Goal: Task Accomplishment & Management: Manage account settings

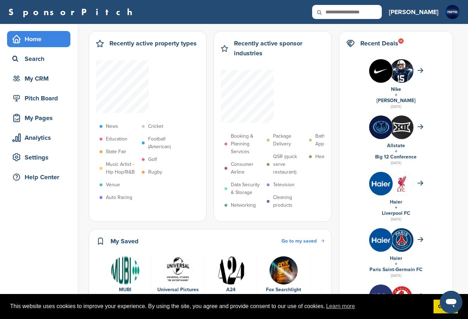
click at [336, 11] on icon at bounding box center [324, 12] width 24 height 15
click at [381, 13] on input "text" at bounding box center [347, 12] width 70 height 14
type input "*******"
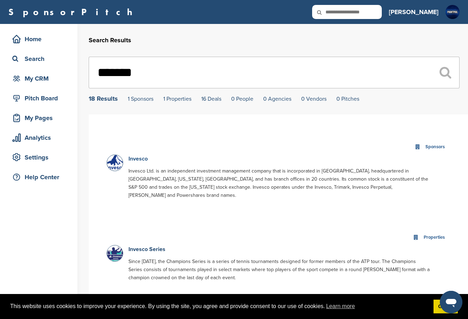
click at [140, 159] on link "Invesco" at bounding box center [137, 158] width 19 height 7
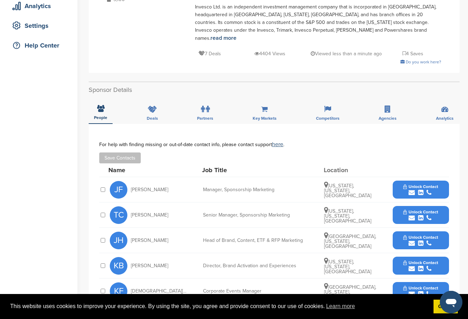
scroll to position [176, 0]
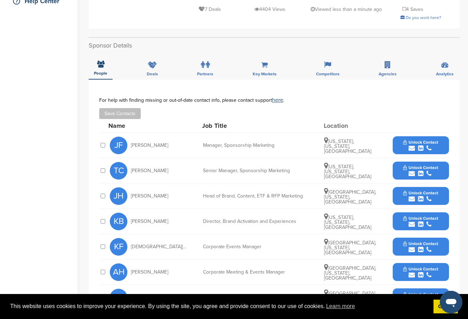
click at [421, 144] on button "Unlock Contact" at bounding box center [421, 145] width 52 height 21
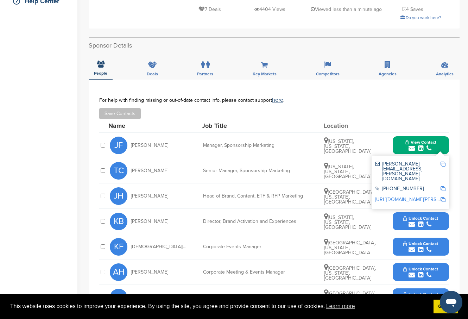
click at [443, 161] on img at bounding box center [442, 163] width 5 height 5
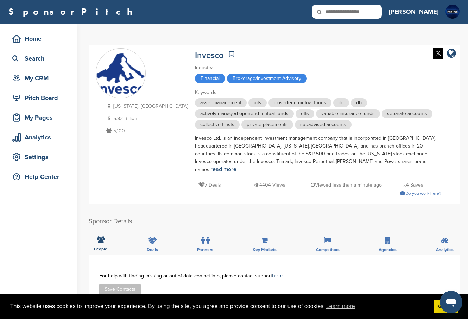
scroll to position [0, 0]
click at [382, 9] on input "text" at bounding box center [347, 12] width 70 height 14
type input "******"
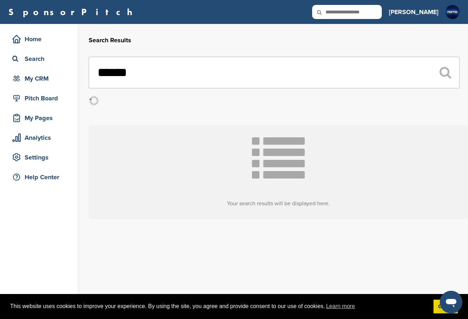
click at [443, 309] on div "Open messaging window" at bounding box center [450, 301] width 21 height 21
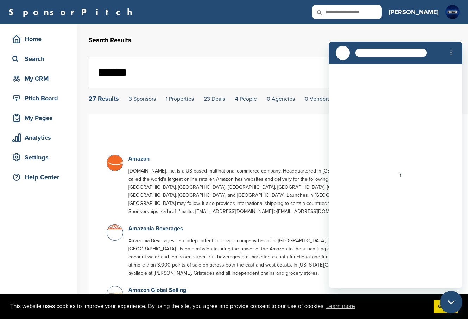
click at [142, 160] on link "Amazon" at bounding box center [138, 158] width 21 height 7
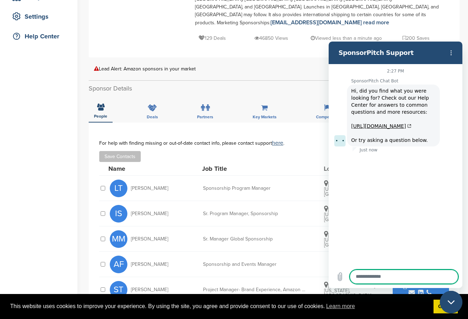
click at [275, 151] on div "Save Contacts" at bounding box center [274, 156] width 350 height 11
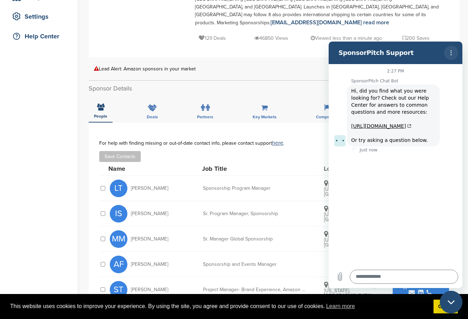
click at [452, 51] on icon "Options menu" at bounding box center [451, 53] width 6 height 6
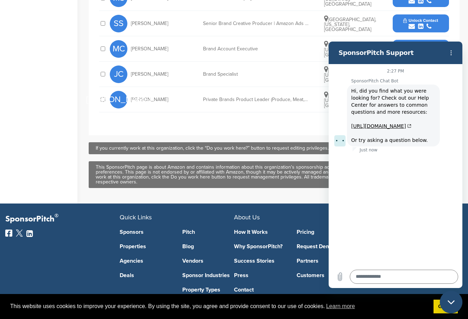
scroll to position [488, 0]
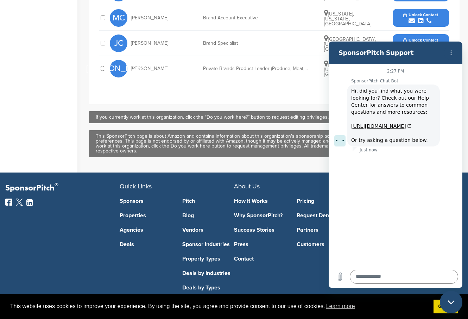
click at [449, 300] on icon "Close messaging window" at bounding box center [450, 302] width 7 height 5
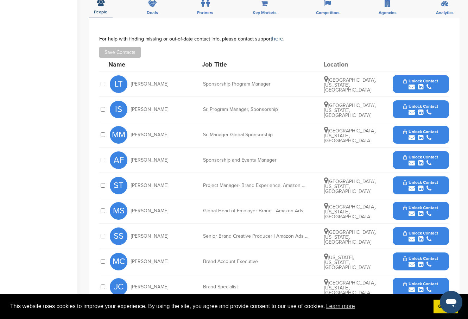
scroll to position [207, 0]
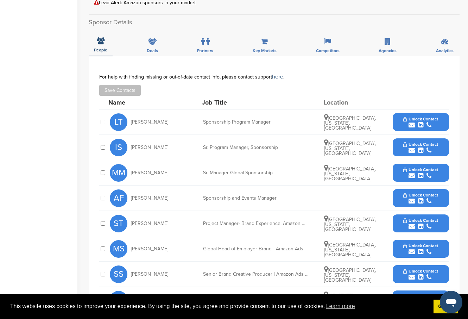
click at [431, 116] on span "Unlock Contact" at bounding box center [420, 118] width 35 height 5
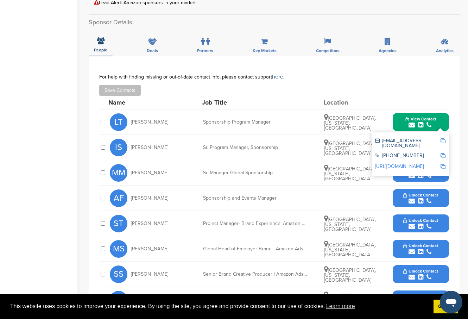
click at [443, 138] on img at bounding box center [442, 140] width 5 height 5
click at [319, 74] on div "For help with finding missing or out-of-date contact info, please contact suppo…" at bounding box center [274, 85] width 350 height 22
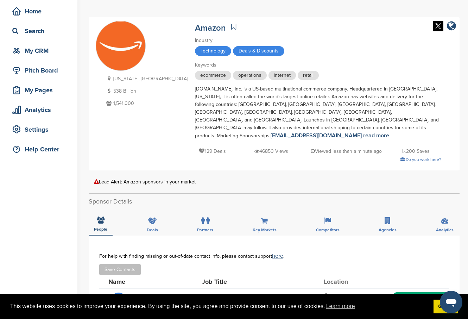
scroll to position [0, 0]
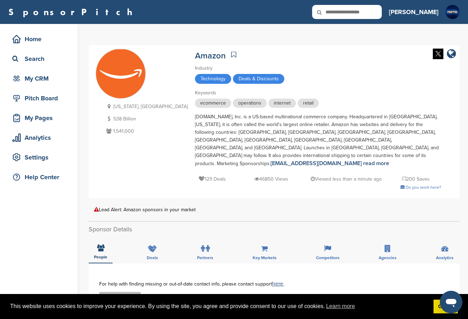
click at [382, 6] on input "text" at bounding box center [347, 12] width 70 height 14
type input "******"
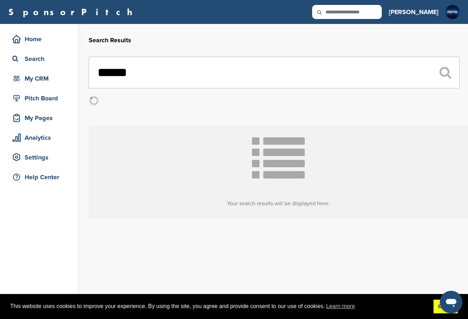
click at [437, 310] on link "Got it!" at bounding box center [445, 306] width 24 height 14
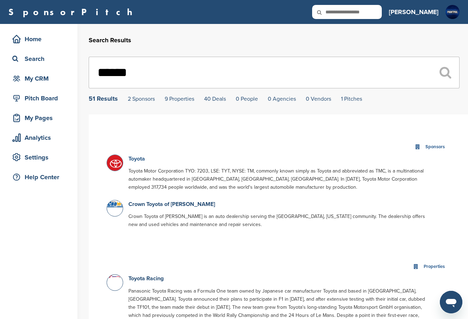
click at [137, 158] on link "Toyota" at bounding box center [136, 158] width 17 height 7
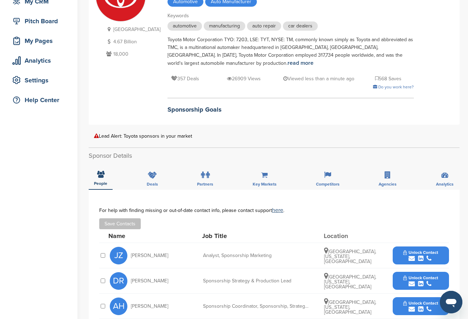
scroll to position [246, 0]
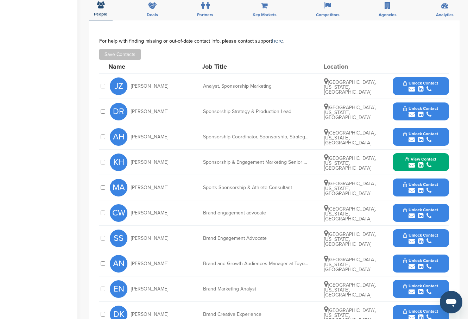
click at [428, 191] on icon "submit" at bounding box center [428, 190] width 5 height 6
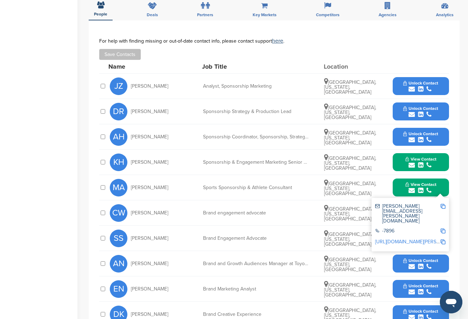
click at [442, 205] on img at bounding box center [442, 206] width 5 height 5
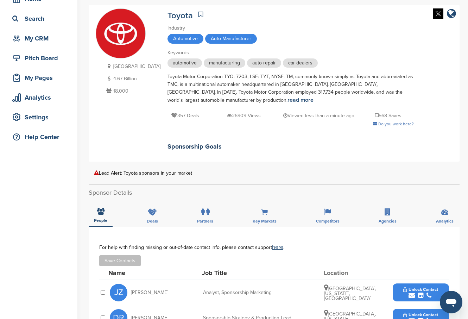
scroll to position [0, 0]
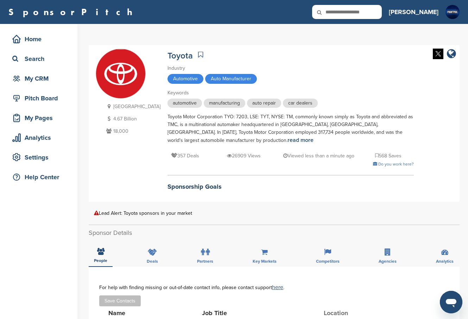
click at [382, 9] on input "text" at bounding box center [347, 12] width 70 height 14
type input "*******"
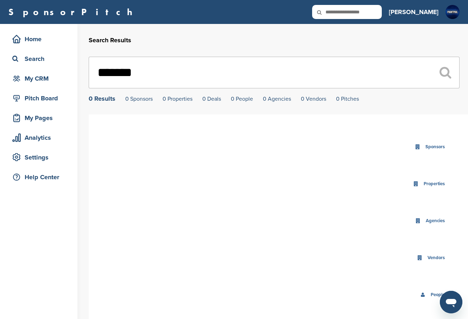
click at [101, 67] on input "*******" at bounding box center [274, 73] width 371 height 32
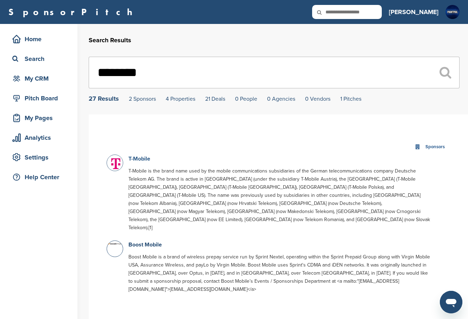
type input "********"
click at [138, 157] on link "T-Mobile" at bounding box center [139, 158] width 22 height 7
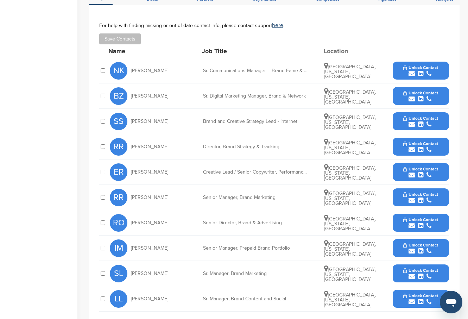
scroll to position [281, 0]
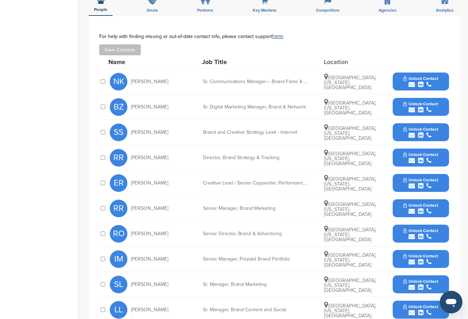
click at [421, 107] on icon "submit" at bounding box center [420, 110] width 5 height 6
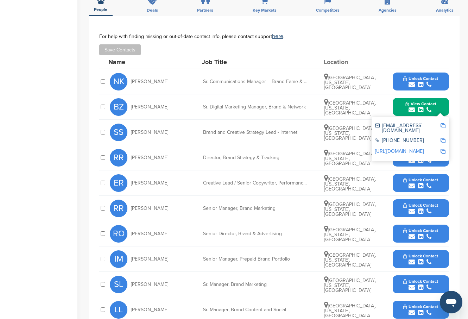
click at [443, 123] on img at bounding box center [442, 125] width 5 height 5
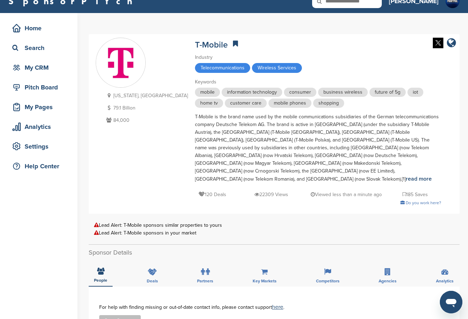
scroll to position [0, 0]
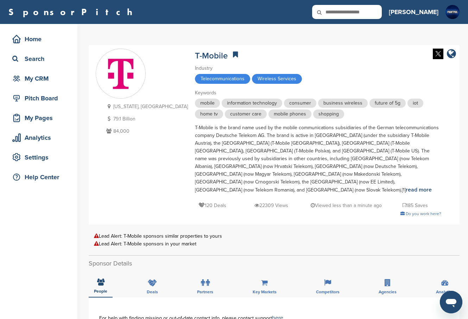
click at [382, 13] on input "text" at bounding box center [347, 12] width 70 height 14
type input "****"
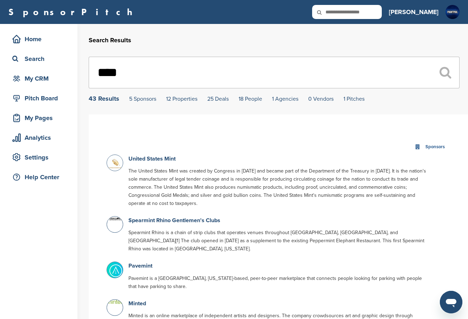
click at [382, 12] on input "text" at bounding box center [347, 12] width 70 height 14
type input "*******"
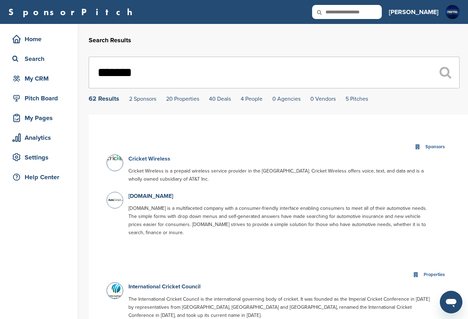
click at [152, 159] on link "Cricket Wireless" at bounding box center [149, 158] width 42 height 7
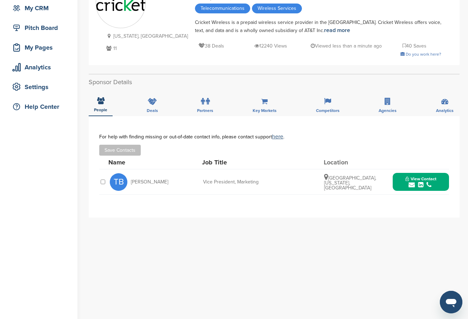
click at [421, 180] on span "View Contact" at bounding box center [420, 178] width 31 height 5
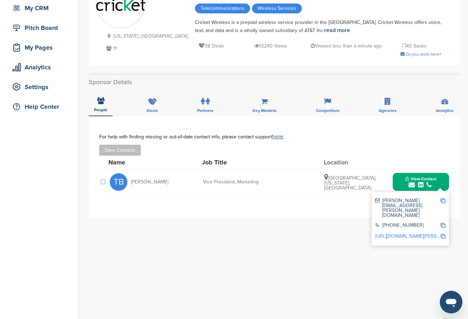
click at [443, 203] on img at bounding box center [442, 200] width 5 height 5
click at [260, 267] on div "**********" at bounding box center [274, 256] width 371 height 281
click at [278, 233] on div "**********" at bounding box center [274, 256] width 371 height 281
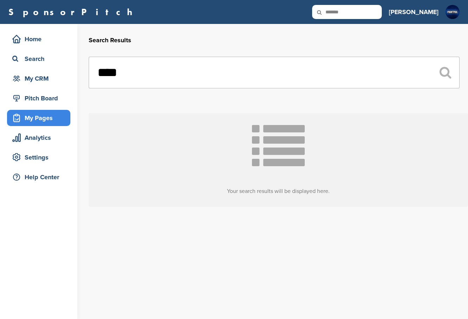
click at [45, 119] on div "My Pages" at bounding box center [41, 118] width 60 height 13
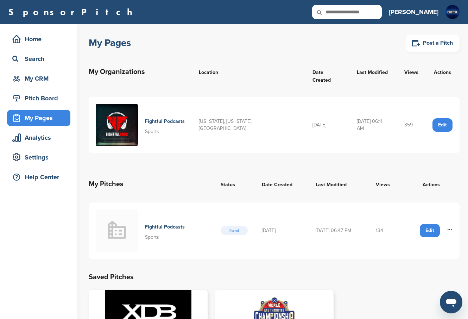
click at [158, 223] on h4 "Fightful Podcasts" at bounding box center [165, 227] width 40 height 8
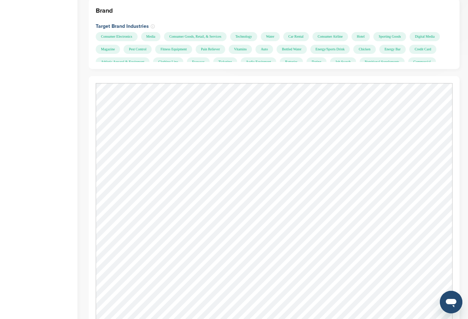
scroll to position [246, 0]
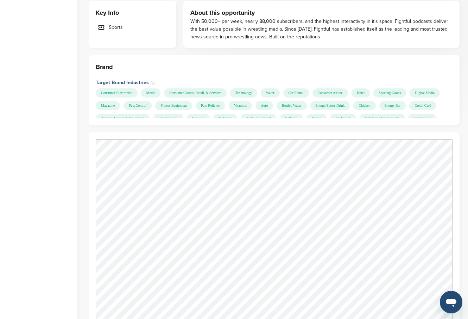
click at [427, 135] on div at bounding box center [274, 266] width 371 height 268
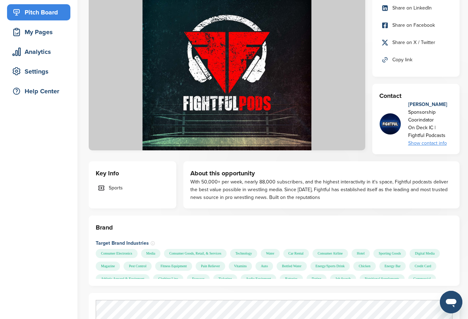
scroll to position [0, 0]
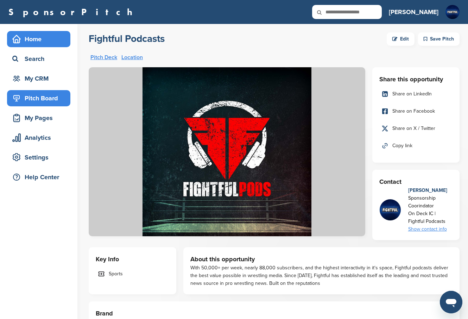
click at [31, 38] on div "Home" at bounding box center [41, 39] width 60 height 13
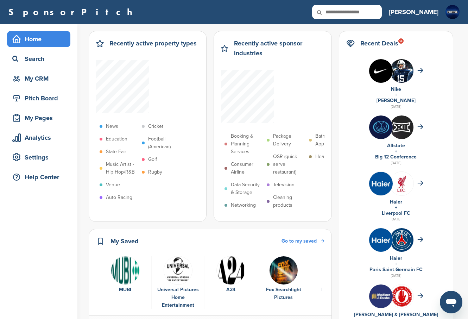
click at [382, 129] on img at bounding box center [381, 127] width 24 height 24
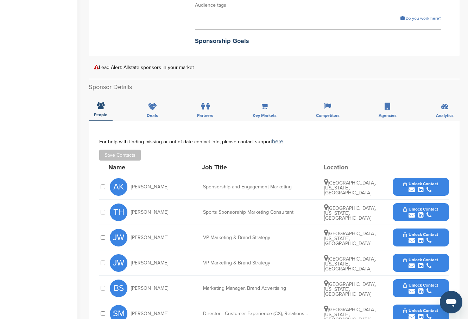
scroll to position [211, 0]
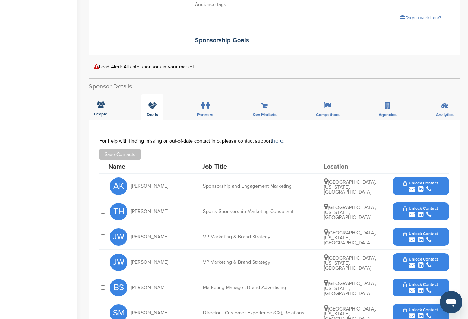
click at [148, 94] on div "Deals" at bounding box center [152, 107] width 22 height 26
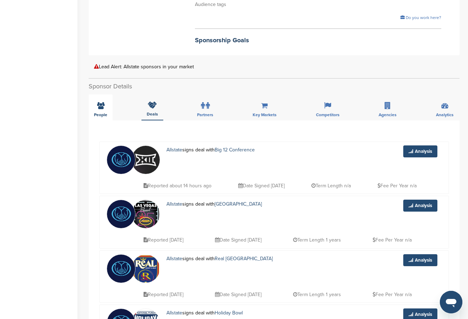
click at [100, 102] on icon at bounding box center [100, 105] width 7 height 7
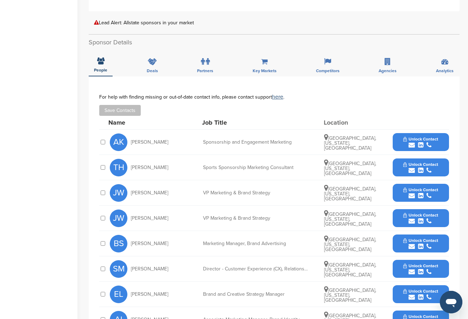
scroll to position [246, 0]
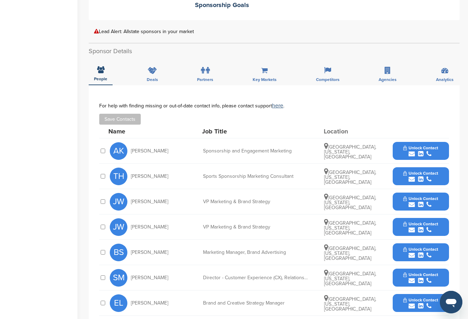
click at [423, 176] on icon "submit" at bounding box center [420, 179] width 5 height 6
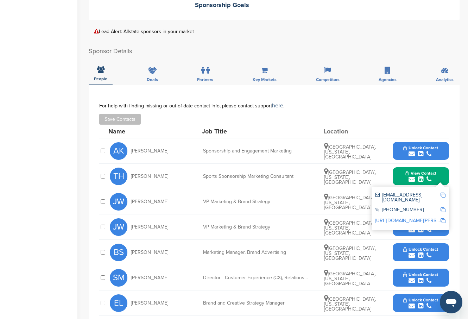
click at [442, 192] on img at bounding box center [442, 194] width 5 height 5
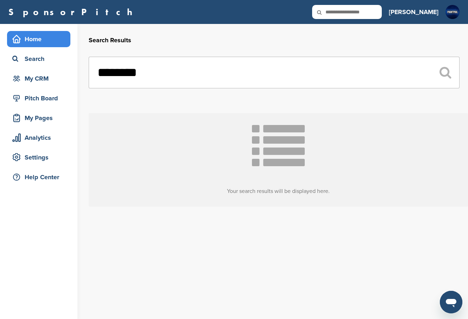
click at [29, 40] on div "Home" at bounding box center [41, 39] width 60 height 13
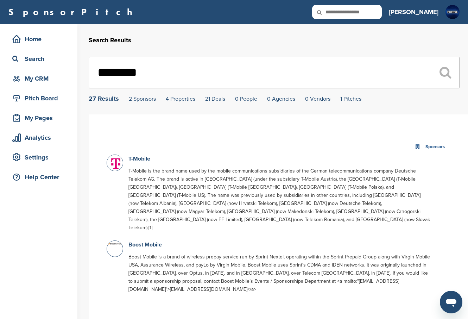
click at [454, 21] on div "SponsorPitch Home Search My CRM Pitch Board My Pages Analytics Settings Help Ce…" at bounding box center [234, 12] width 468 height 24
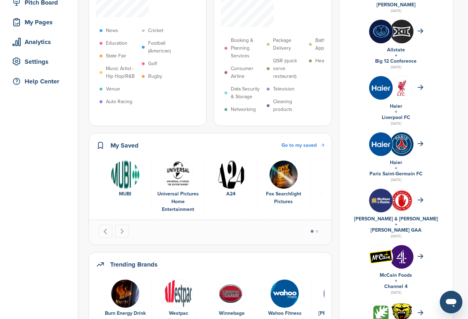
scroll to position [106, 0]
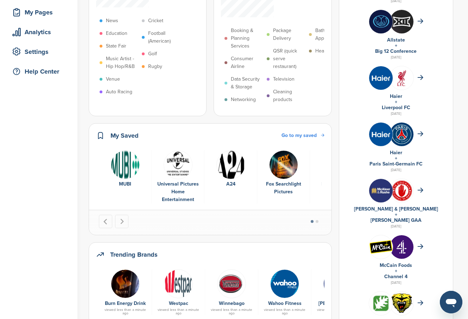
drag, startPoint x: 378, startPoint y: 179, endPoint x: 463, endPoint y: 268, distance: 122.4
click at [463, 268] on div "Recently active property types News Education State Fair Music Artist - Hip Hop…" at bounding box center [278, 313] width 379 height 790
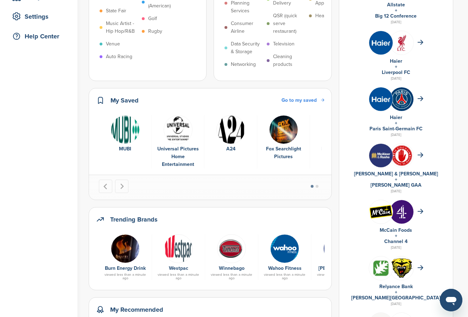
scroll to position [246, 0]
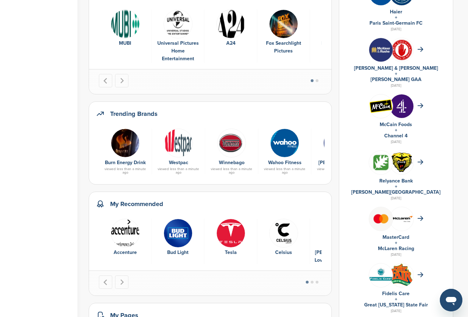
click at [310, 111] on div "Trending Brands" at bounding box center [210, 117] width 228 height 17
click at [323, 147] on div at bounding box center [338, 142] width 46 height 28
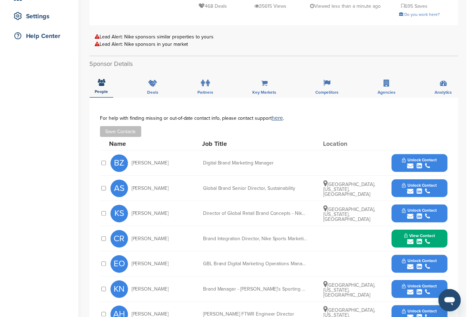
scroll to position [141, 0]
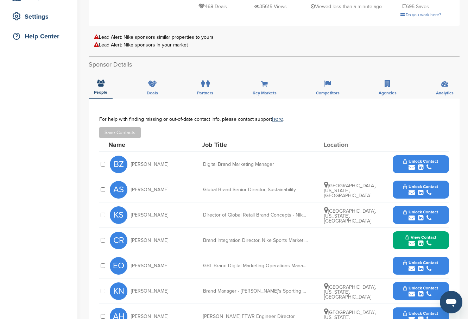
click at [424, 158] on button "Unlock Contact" at bounding box center [421, 164] width 52 height 21
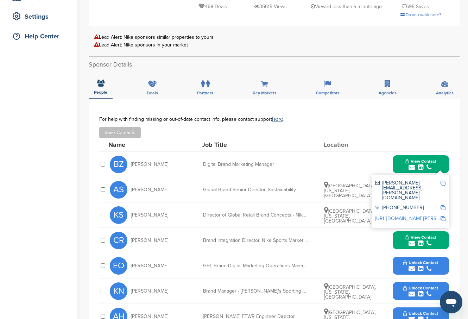
click at [444, 182] on img at bounding box center [442, 182] width 5 height 5
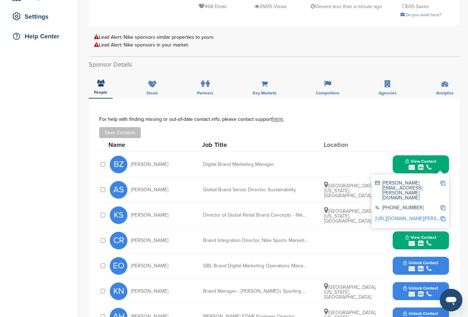
click at [58, 130] on div "Home Search My CRM Pitch Board My Pages Analytics Settings Help Center" at bounding box center [38, 189] width 77 height 613
click at [246, 245] on div "CR [PERSON_NAME] Brand Integration Director, Nike Sports Marketing View Contact…" at bounding box center [279, 240] width 339 height 25
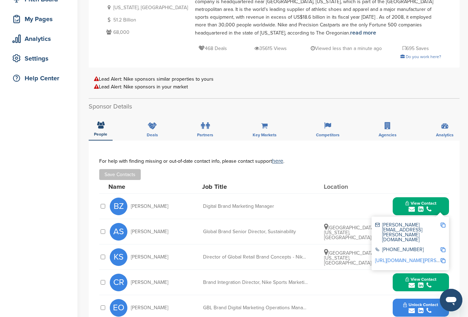
scroll to position [35, 0]
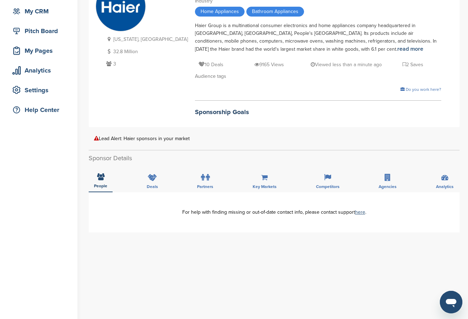
scroll to position [70, 0]
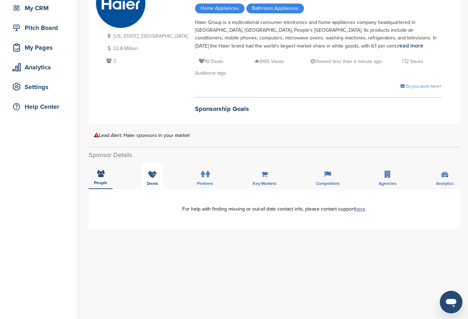
click at [155, 178] on icon at bounding box center [152, 174] width 9 height 7
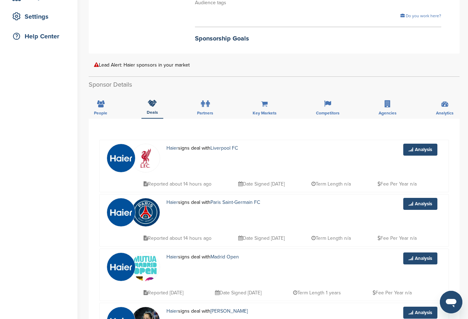
scroll to position [0, 0]
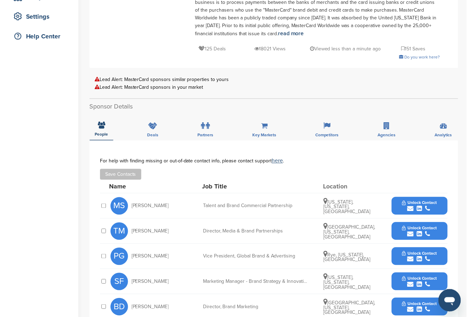
scroll to position [211, 0]
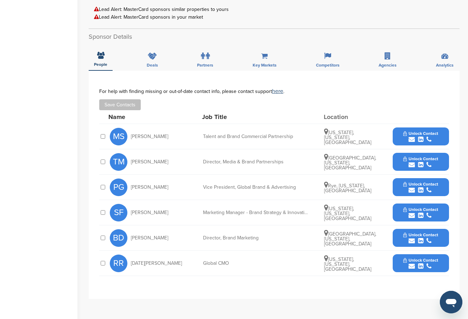
click at [435, 139] on div "submit" at bounding box center [420, 139] width 35 height 7
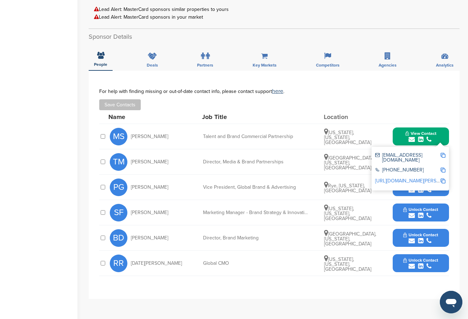
click at [442, 156] on img at bounding box center [442, 155] width 5 height 5
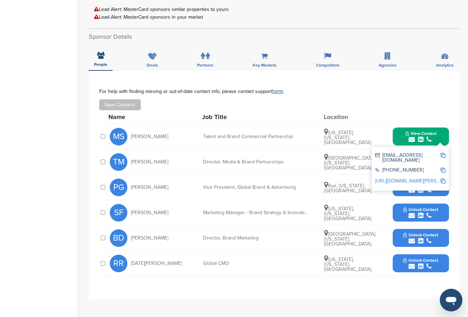
click at [365, 100] on div "Save Contacts" at bounding box center [274, 104] width 350 height 11
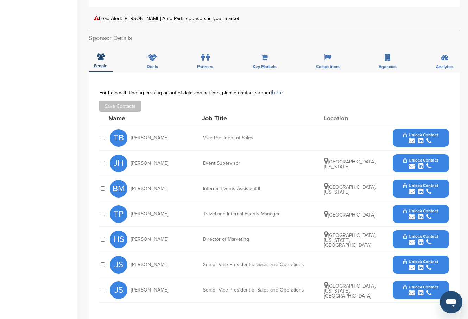
scroll to position [246, 0]
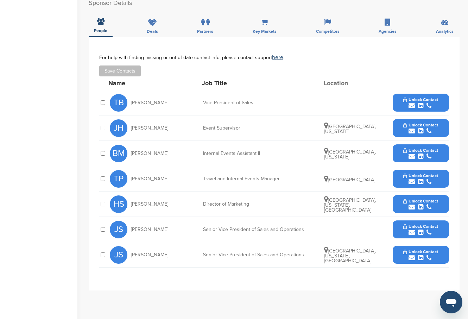
click at [409, 204] on icon "submit" at bounding box center [411, 207] width 6 height 6
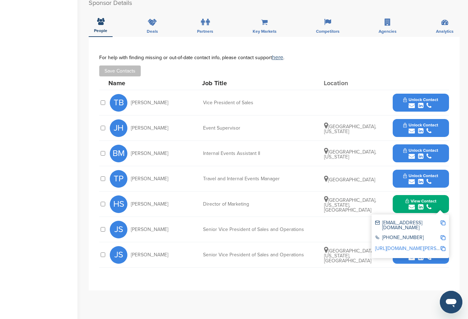
click at [444, 220] on img at bounding box center [442, 222] width 5 height 5
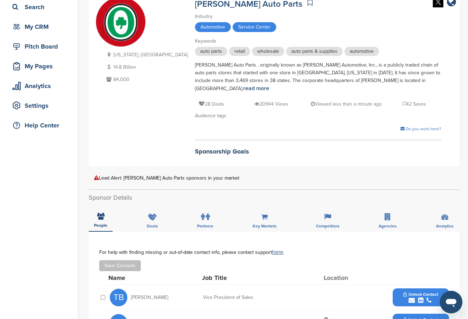
scroll to position [106, 0]
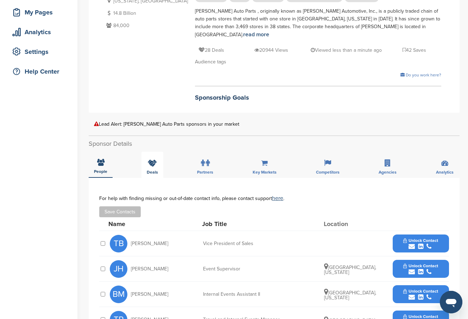
click at [161, 162] on div "Deals" at bounding box center [152, 165] width 22 height 26
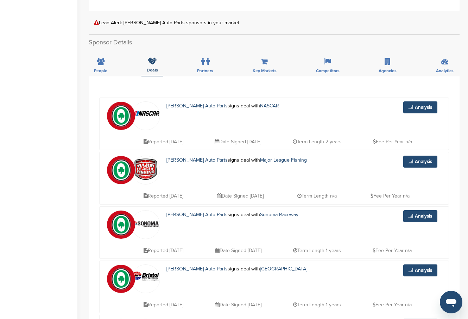
scroll to position [211, 0]
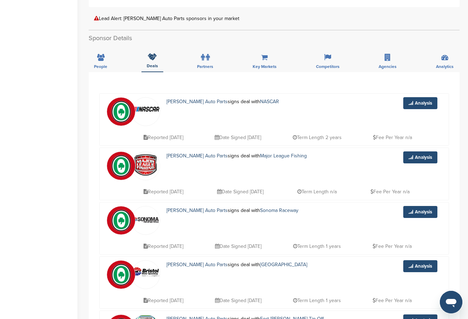
click at [150, 107] on img at bounding box center [146, 109] width 28 height 5
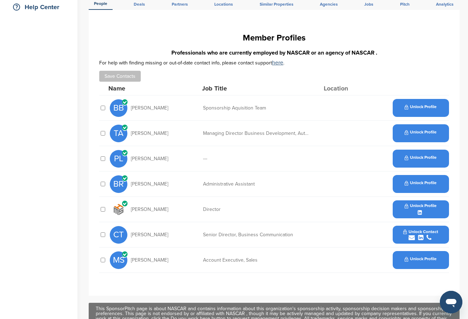
scroll to position [106, 0]
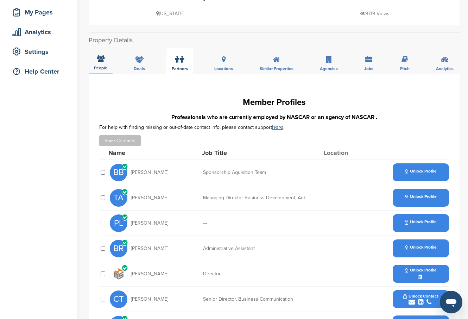
click at [181, 69] on span "Partners" at bounding box center [180, 68] width 16 height 4
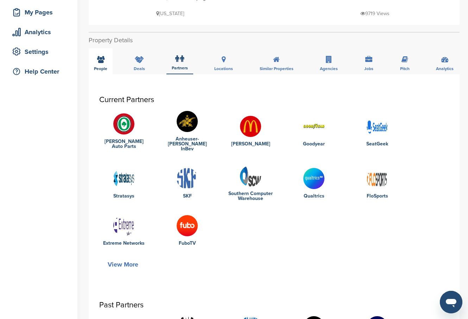
click at [107, 65] on div "People" at bounding box center [101, 61] width 24 height 26
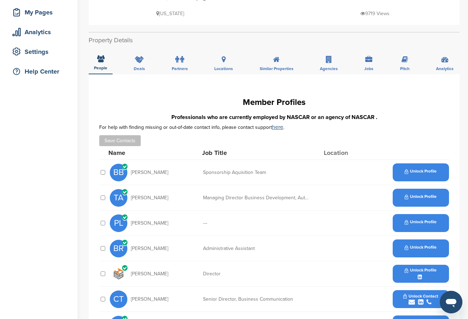
click at [420, 173] on span "Unlock Profile" at bounding box center [421, 171] width 32 height 5
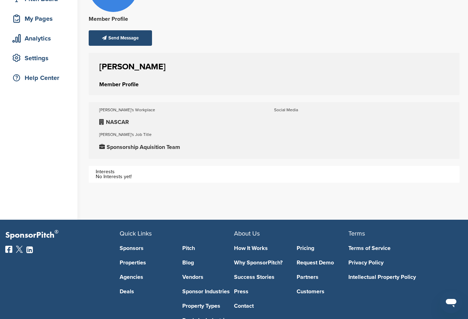
scroll to position [106, 0]
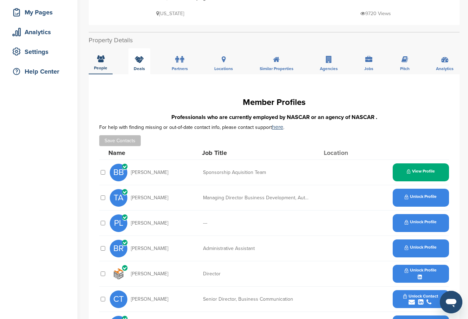
click at [139, 68] on span "Deals" at bounding box center [139, 68] width 11 height 4
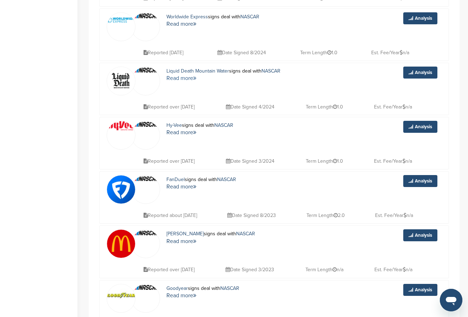
scroll to position [844, 0]
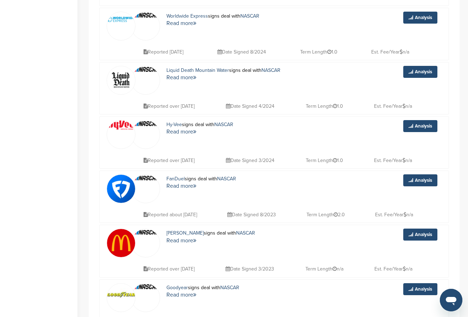
drag, startPoint x: 180, startPoint y: 232, endPoint x: 21, endPoint y: 190, distance: 164.7
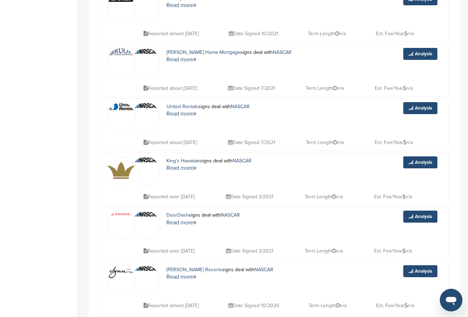
scroll to position [1688, 0]
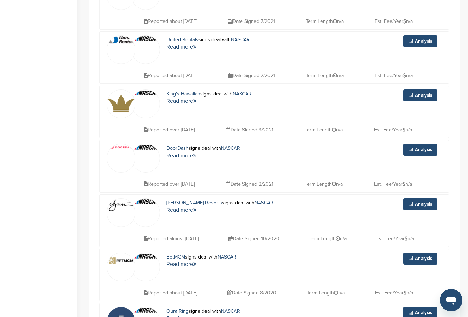
drag, startPoint x: 185, startPoint y: 90, endPoint x: 54, endPoint y: 109, distance: 132.9
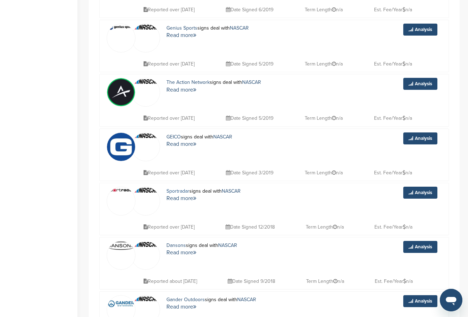
scroll to position [2638, 0]
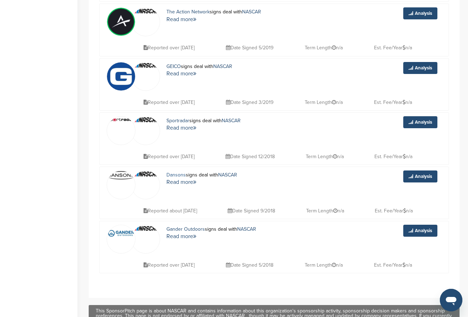
drag, startPoint x: 190, startPoint y: 228, endPoint x: 170, endPoint y: 173, distance: 58.7
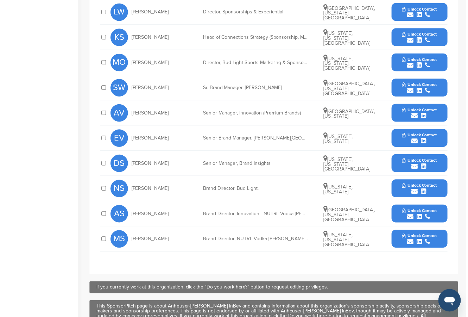
scroll to position [281, 0]
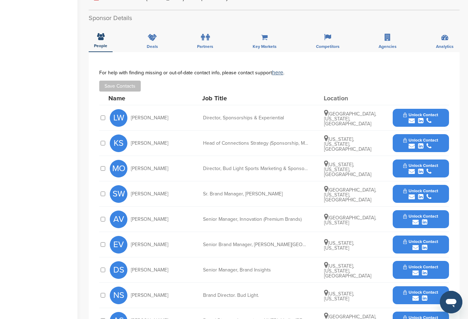
click at [417, 117] on div "submit" at bounding box center [420, 120] width 35 height 7
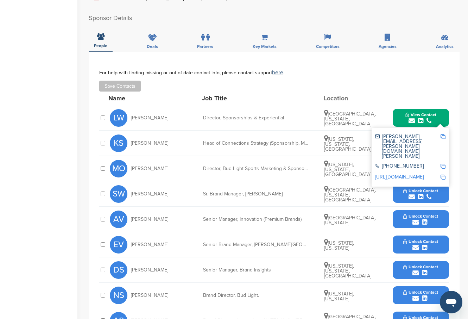
click at [440, 134] on img at bounding box center [442, 136] width 5 height 5
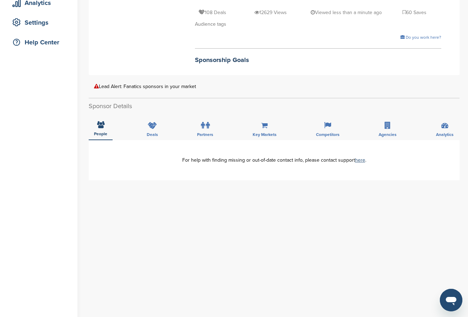
scroll to position [141, 0]
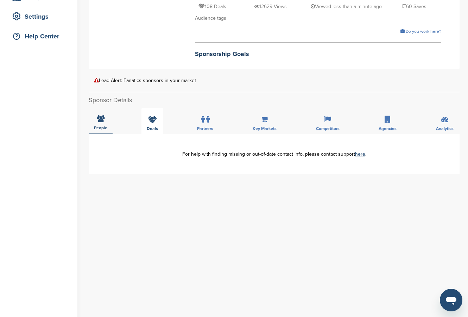
click at [144, 124] on div "Deals" at bounding box center [152, 121] width 22 height 26
click at [97, 119] on icon at bounding box center [100, 119] width 7 height 7
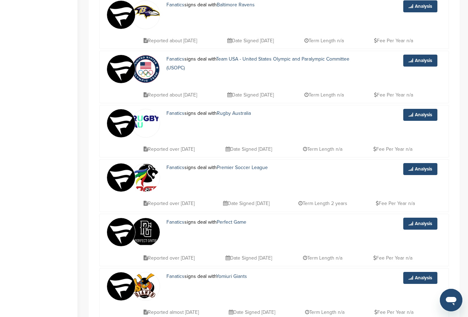
scroll to position [774, 0]
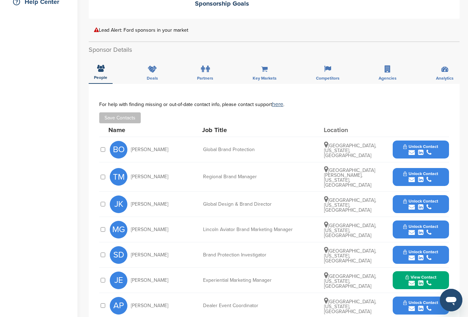
scroll to position [176, 0]
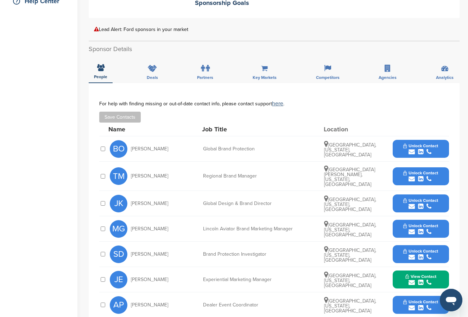
drag, startPoint x: 427, startPoint y: 265, endPoint x: 410, endPoint y: 265, distance: 16.9
click at [410, 274] on span "View Contact" at bounding box center [420, 276] width 31 height 5
click at [441, 295] on img at bounding box center [442, 297] width 5 height 5
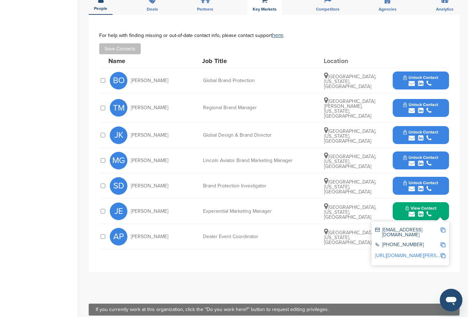
scroll to position [246, 0]
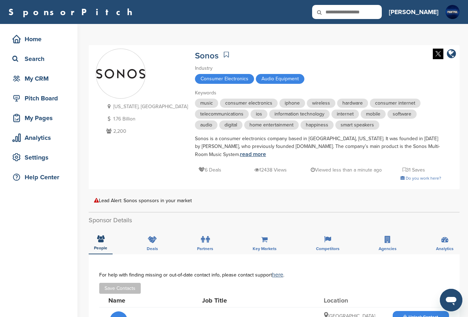
click at [240, 154] on link "read more" at bounding box center [253, 154] width 26 height 7
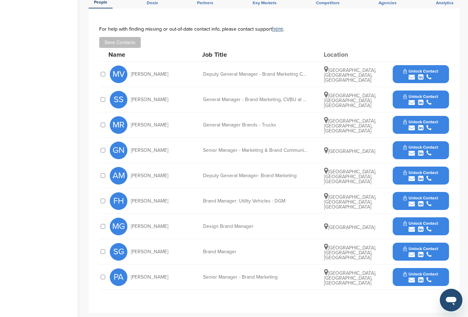
scroll to position [211, 0]
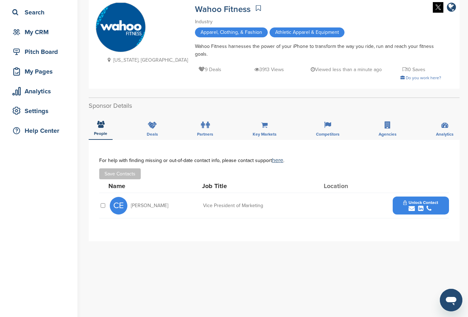
scroll to position [35, 0]
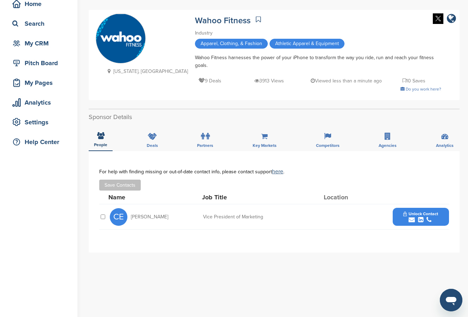
click at [419, 219] on icon "submit" at bounding box center [420, 219] width 5 height 6
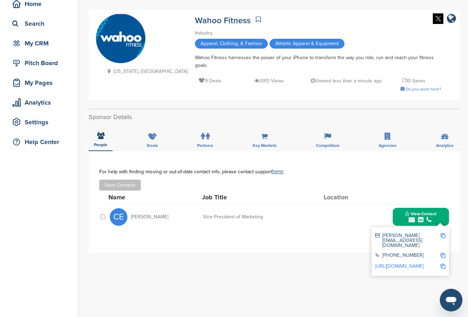
click at [442, 236] on img at bounding box center [442, 235] width 5 height 5
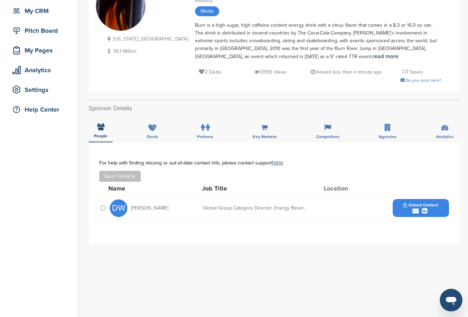
scroll to position [70, 0]
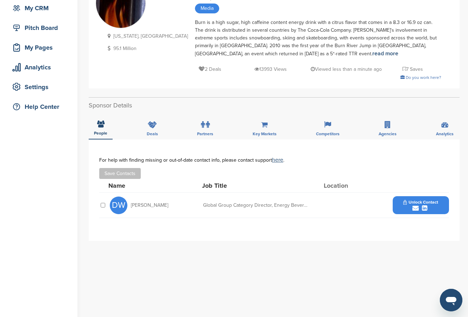
click at [408, 202] on span "Unlock Contact" at bounding box center [420, 201] width 35 height 5
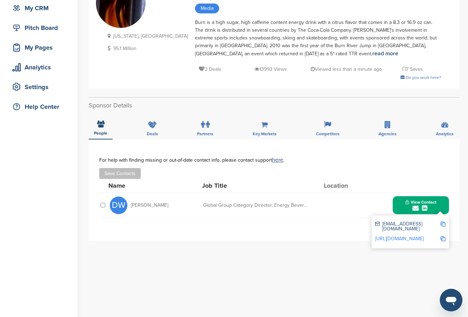
click at [442, 223] on img at bounding box center [442, 223] width 5 height 5
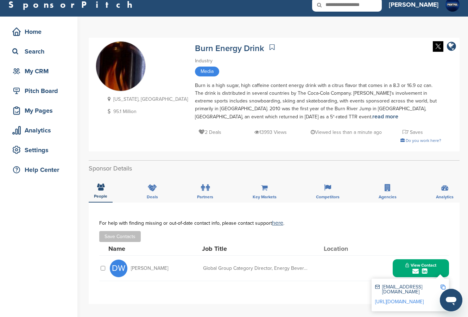
scroll to position [0, 0]
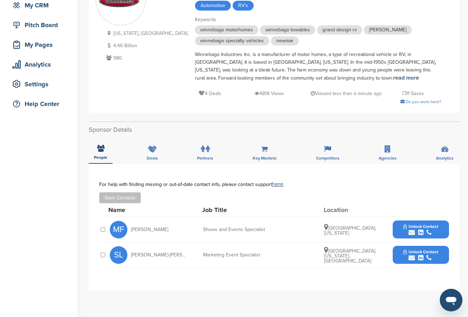
scroll to position [35, 0]
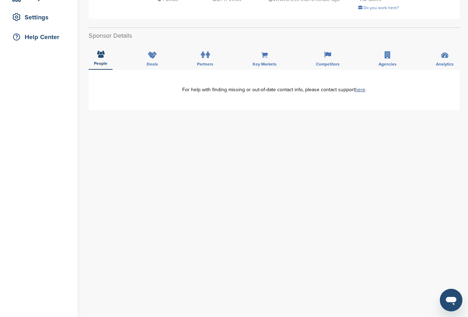
scroll to position [141, 0]
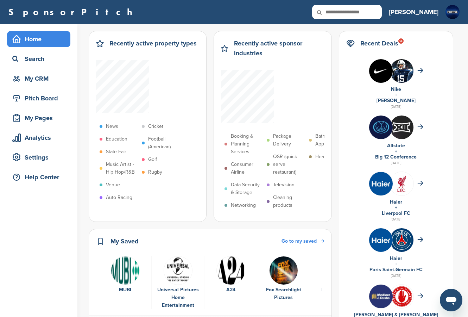
click at [336, 8] on icon at bounding box center [324, 12] width 24 height 15
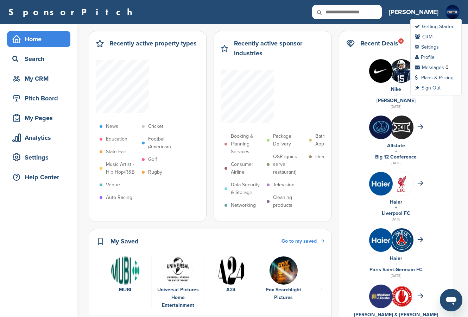
click at [447, 9] on img at bounding box center [452, 12] width 14 height 14
click at [450, 9] on img at bounding box center [452, 12] width 14 height 14
click at [431, 38] on link "CRM" at bounding box center [424, 37] width 18 height 6
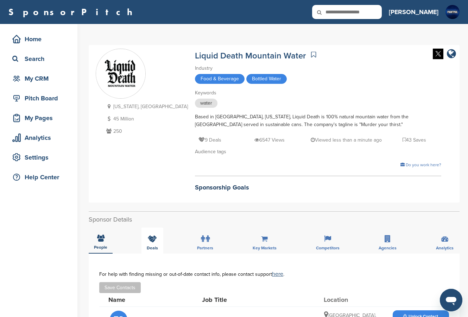
click at [156, 238] on icon at bounding box center [152, 238] width 9 height 7
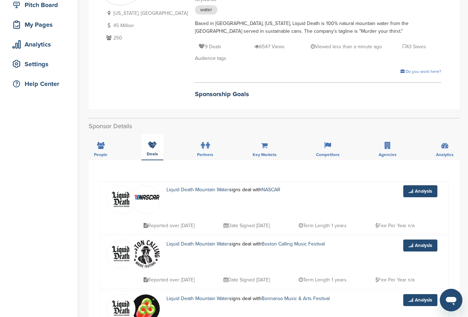
scroll to position [106, 0]
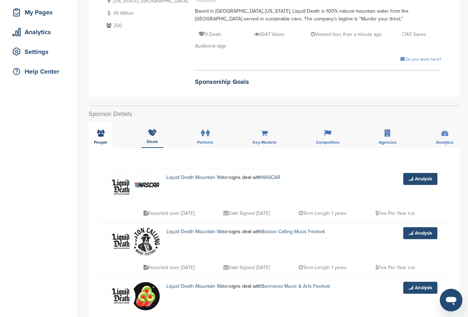
click at [109, 136] on div "People" at bounding box center [101, 135] width 24 height 26
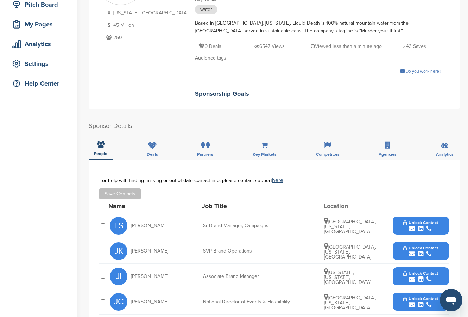
scroll to position [141, 0]
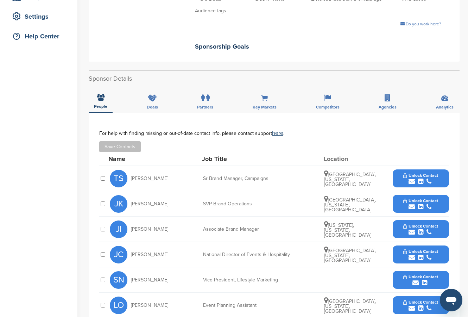
click at [420, 176] on span "Unlock Contact" at bounding box center [420, 175] width 35 height 5
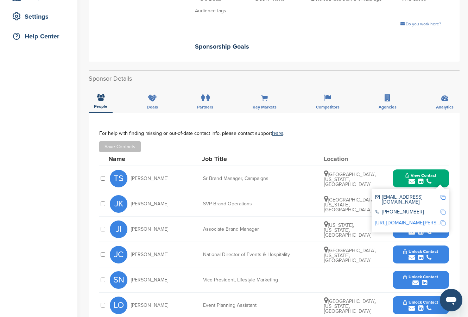
click at [442, 197] on img at bounding box center [442, 197] width 5 height 5
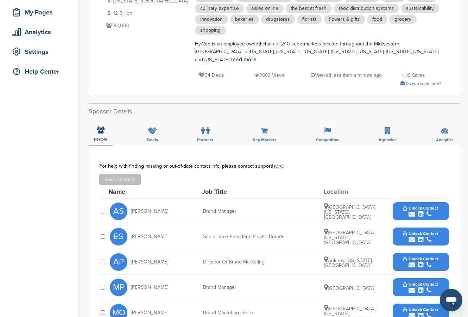
scroll to position [141, 0]
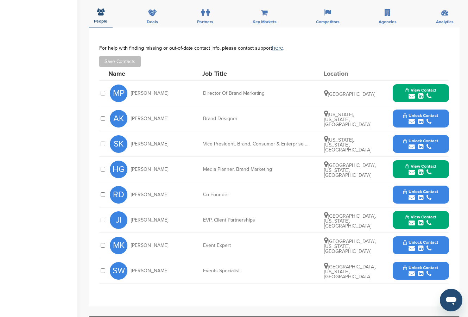
scroll to position [246, 0]
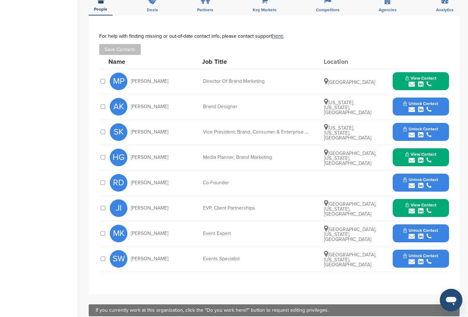
drag, startPoint x: 414, startPoint y: 211, endPoint x: 400, endPoint y: 208, distance: 14.1
click at [400, 208] on button "View Contact" at bounding box center [421, 207] width 48 height 21
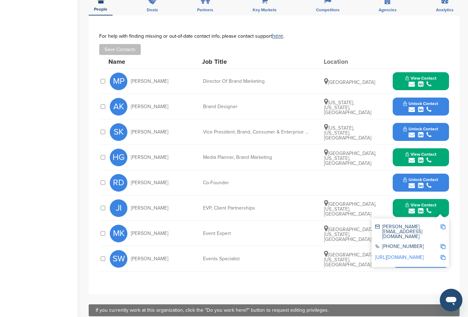
click at [442, 224] on img at bounding box center [442, 226] width 5 height 5
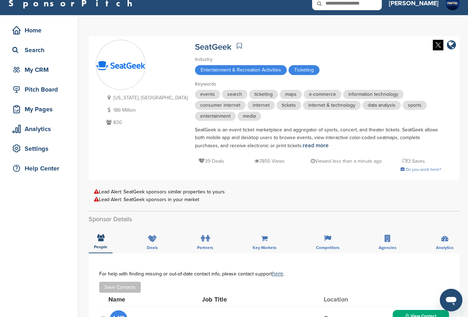
scroll to position [0, 0]
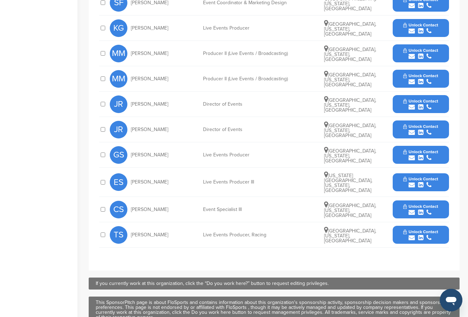
scroll to position [281, 0]
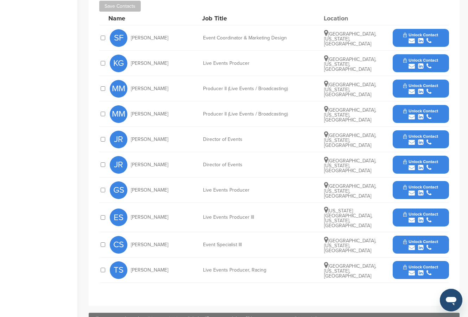
click at [47, 64] on div "Home Search My CRM Pitch Board My Pages Analytics Settings Help Center" at bounding box center [38, 58] width 77 height 631
click at [408, 39] on div "submit" at bounding box center [420, 41] width 35 height 7
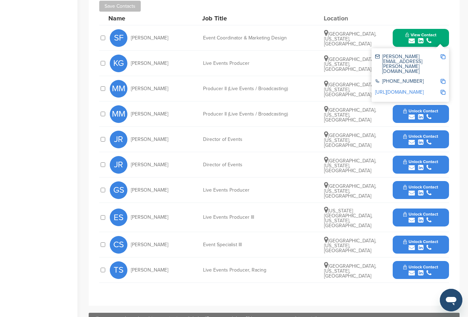
click at [442, 56] on img at bounding box center [442, 56] width 5 height 5
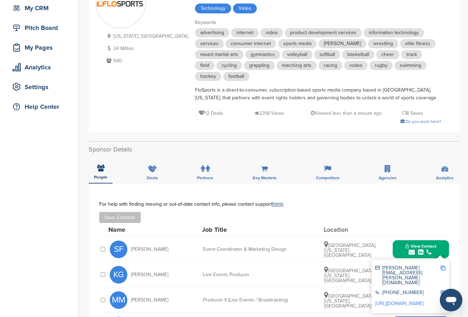
scroll to position [0, 0]
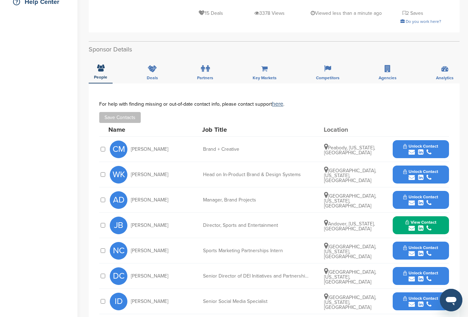
scroll to position [176, 0]
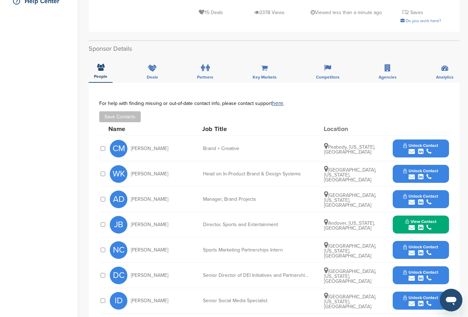
click at [420, 224] on icon "submit" at bounding box center [420, 227] width 5 height 6
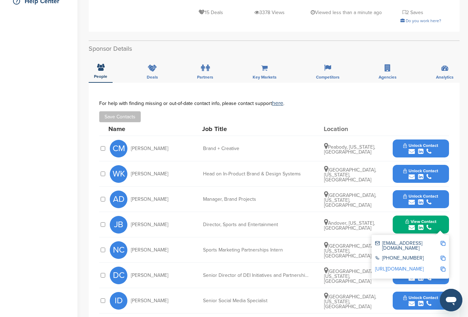
click at [442, 241] on img at bounding box center [442, 243] width 5 height 5
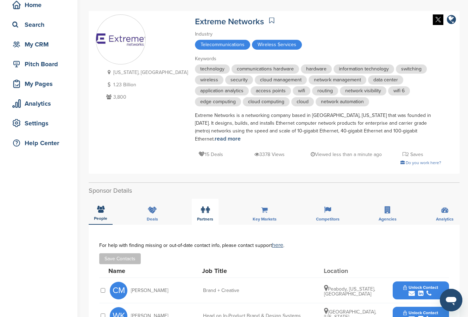
scroll to position [0, 0]
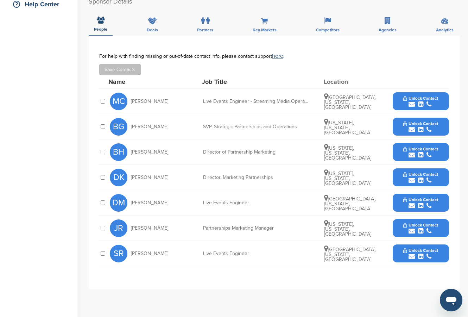
scroll to position [176, 0]
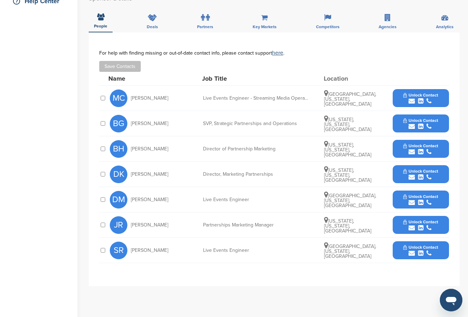
click at [413, 224] on icon "submit" at bounding box center [411, 227] width 6 height 6
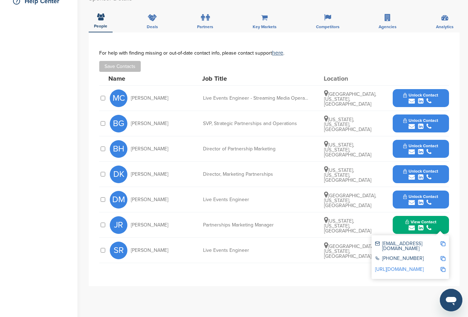
click at [442, 243] on img at bounding box center [442, 243] width 5 height 5
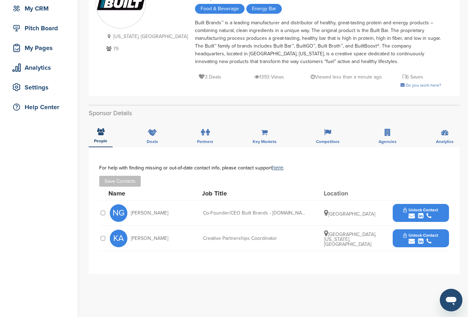
scroll to position [70, 0]
click at [419, 235] on span "Unlock Contact" at bounding box center [420, 234] width 35 height 5
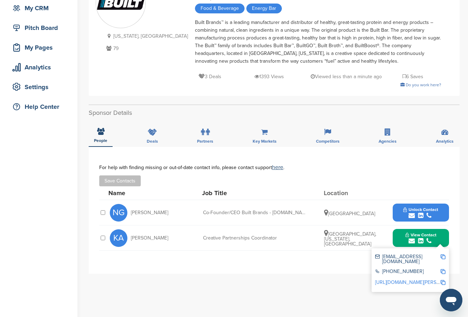
click at [441, 255] on img at bounding box center [442, 256] width 5 height 5
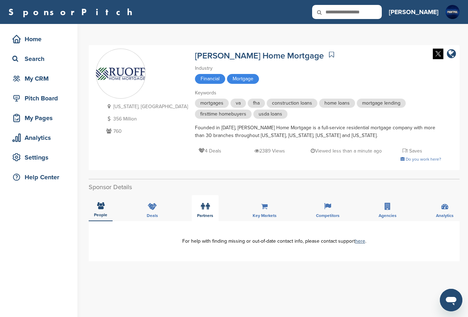
click at [211, 205] on div "Partners" at bounding box center [205, 208] width 27 height 26
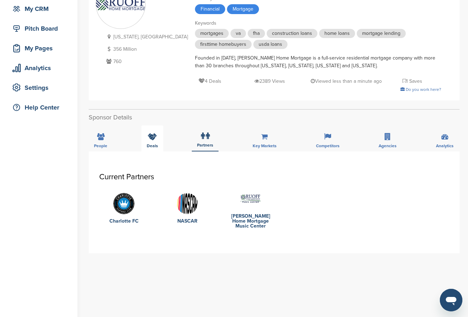
scroll to position [70, 0]
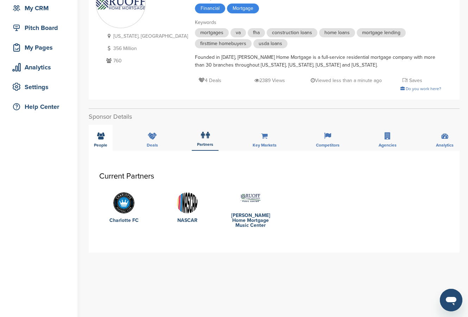
click at [109, 140] on div "People" at bounding box center [101, 138] width 24 height 26
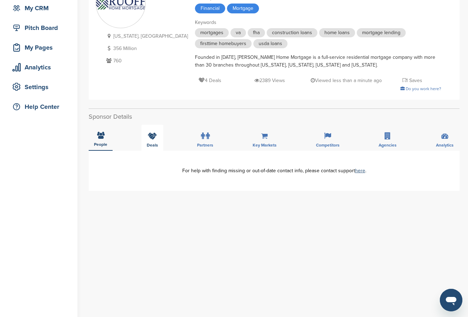
click at [146, 134] on div "Deals" at bounding box center [152, 138] width 22 height 26
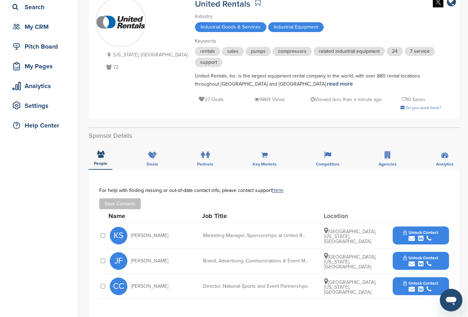
scroll to position [35, 0]
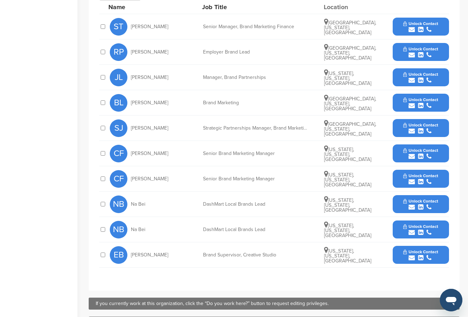
scroll to position [281, 0]
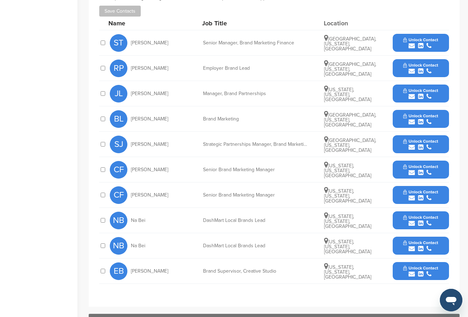
click at [417, 139] on span "Unlock Contact" at bounding box center [420, 141] width 35 height 5
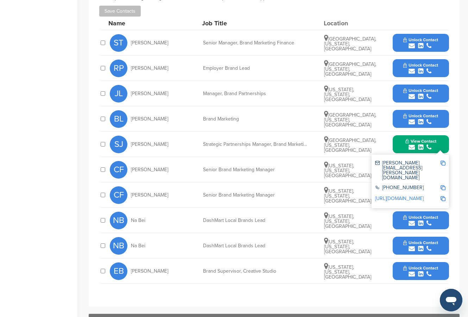
click at [444, 160] on img at bounding box center [442, 162] width 5 height 5
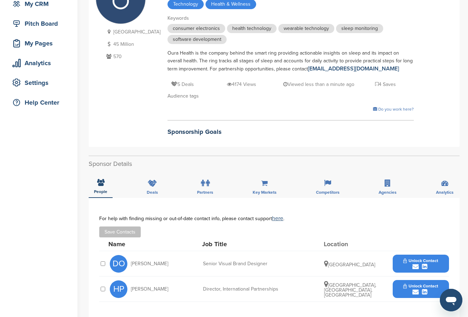
scroll to position [35, 0]
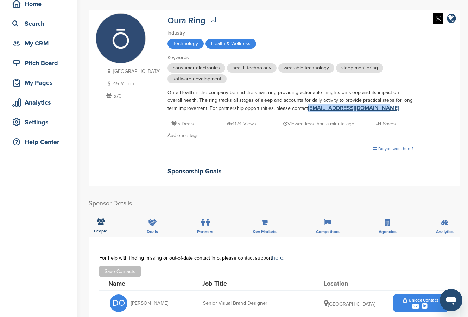
drag, startPoint x: 362, startPoint y: 106, endPoint x: 282, endPoint y: 110, distance: 80.3
click at [282, 110] on div "Oura Health is the company behind the smart ring providing actionable insights …" at bounding box center [290, 101] width 246 height 24
copy link "[EMAIL_ADDRESS][DOMAIN_NAME]"
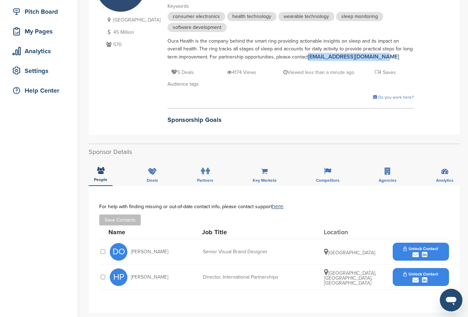
scroll to position [70, 0]
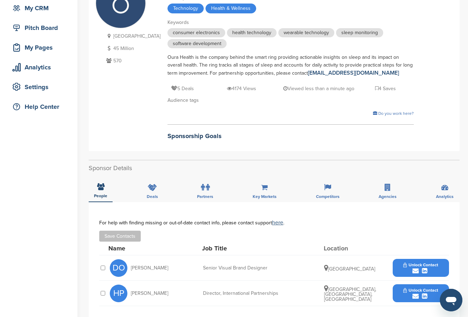
click at [247, 64] on div "Oura Health is the company behind the smart ring providing actionable insights …" at bounding box center [290, 65] width 246 height 24
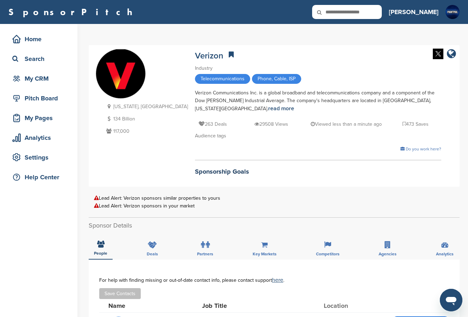
drag, startPoint x: 302, startPoint y: 177, endPoint x: 239, endPoint y: 212, distance: 72.7
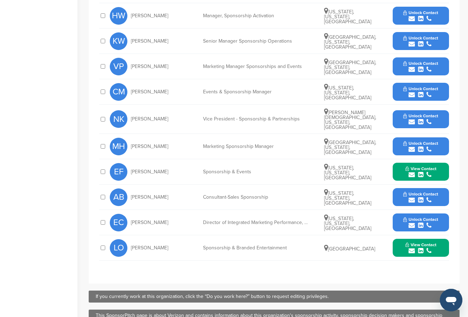
scroll to position [317, 0]
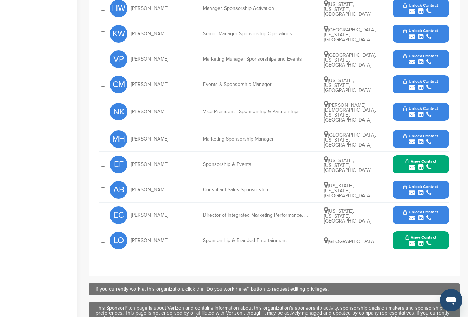
click at [415, 134] on span "Unlock Contact" at bounding box center [420, 135] width 35 height 5
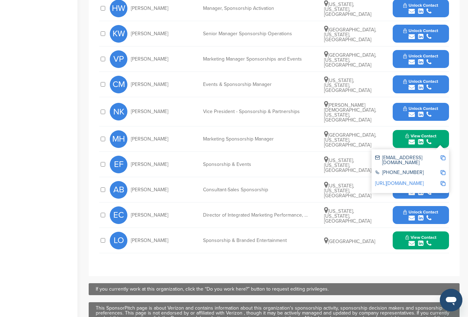
click at [444, 155] on img at bounding box center [442, 157] width 5 height 5
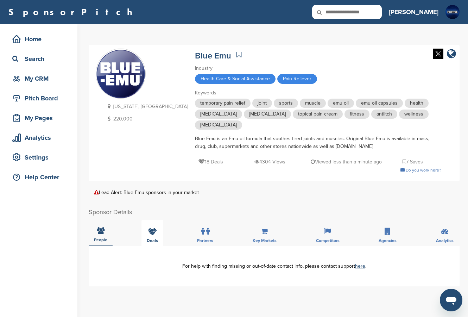
click at [155, 225] on div "Deals" at bounding box center [152, 233] width 22 height 26
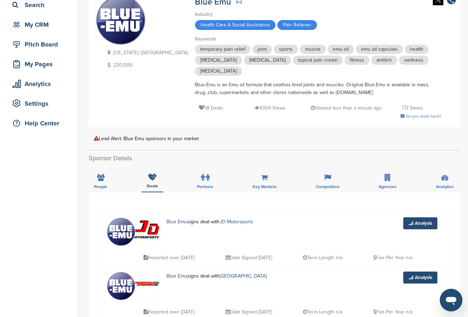
scroll to position [70, 0]
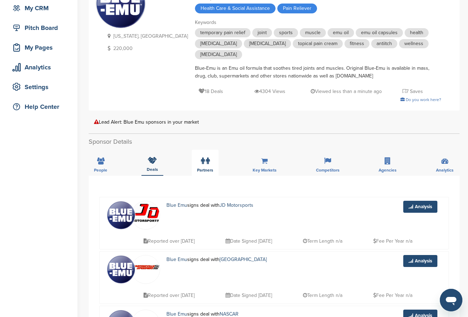
click at [206, 154] on label at bounding box center [205, 161] width 9 height 14
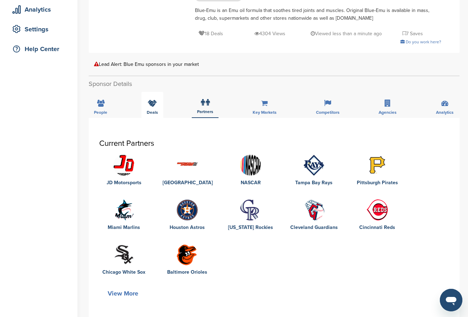
scroll to position [141, 0]
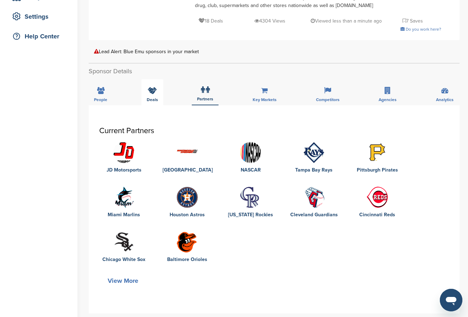
click at [148, 87] on icon at bounding box center [152, 90] width 9 height 7
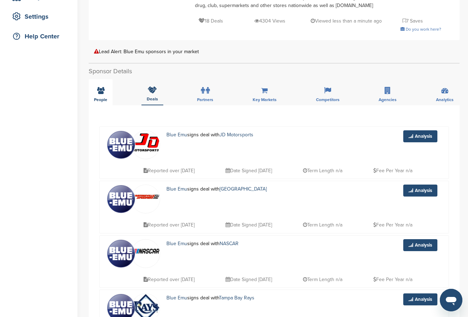
click at [107, 79] on div "People" at bounding box center [101, 92] width 24 height 26
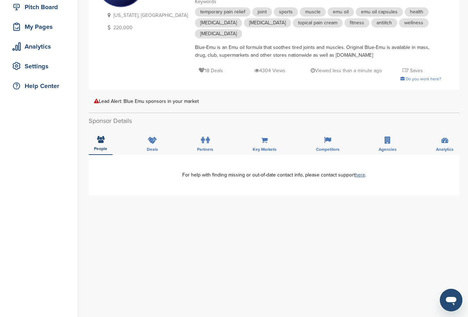
scroll to position [0, 0]
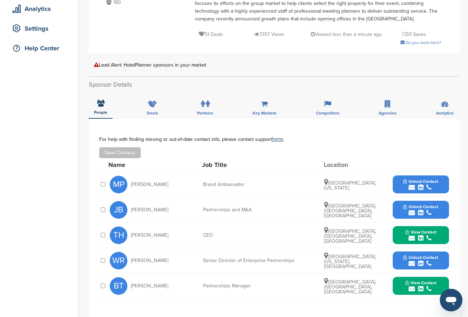
scroll to position [141, 0]
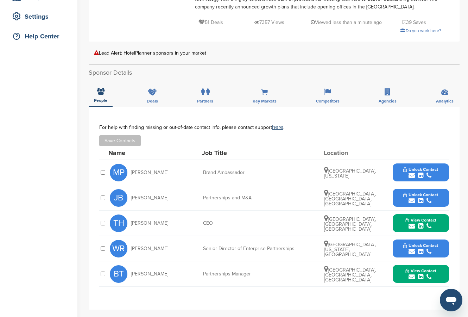
click at [413, 272] on span "View Contact" at bounding box center [420, 270] width 31 height 5
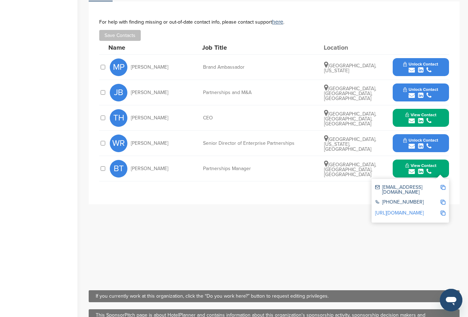
scroll to position [246, 0]
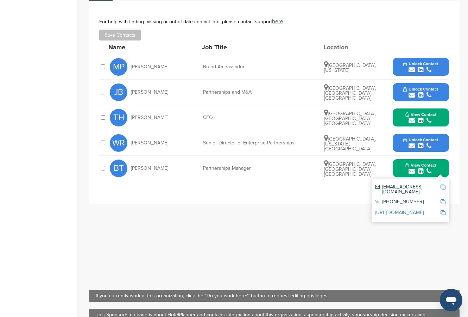
click at [444, 189] on img at bounding box center [442, 186] width 5 height 5
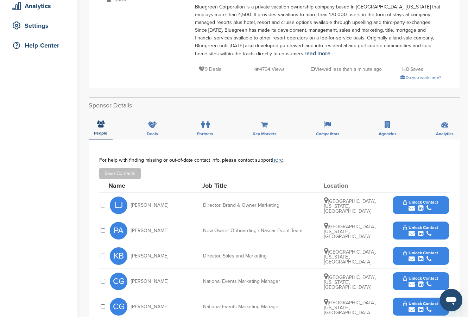
scroll to position [141, 0]
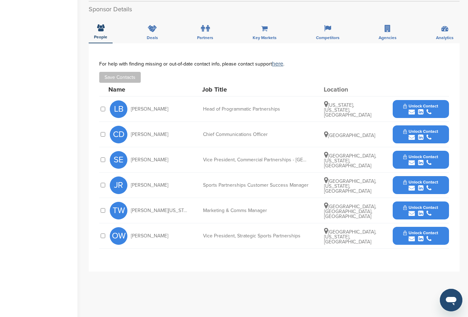
scroll to position [211, 0]
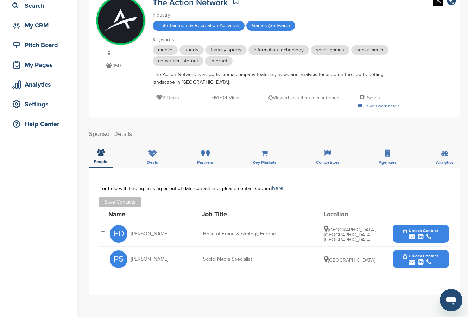
scroll to position [70, 0]
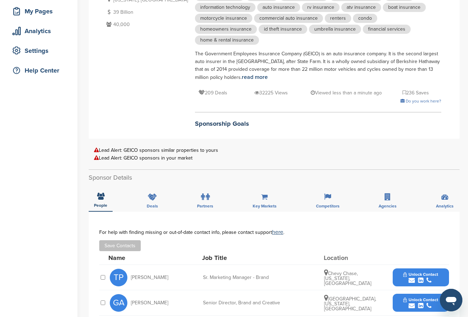
scroll to position [176, 0]
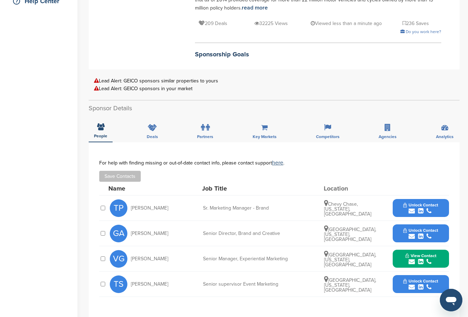
click at [404, 202] on span "Unlock Contact" at bounding box center [420, 204] width 35 height 5
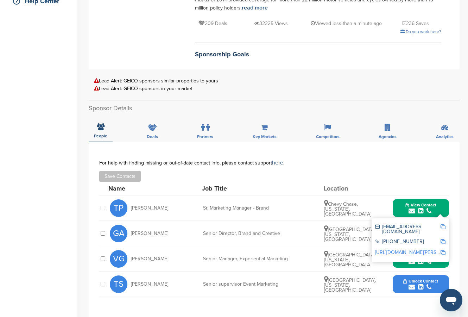
click at [443, 224] on img at bounding box center [442, 226] width 5 height 5
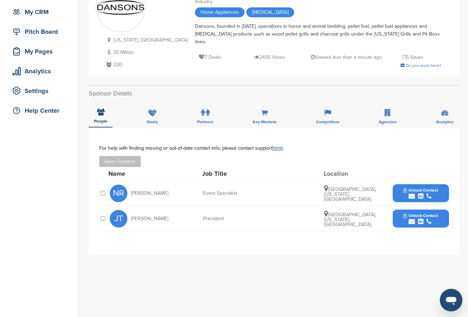
scroll to position [70, 0]
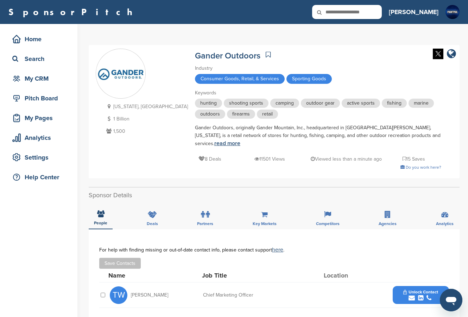
click at [240, 140] on link "read more" at bounding box center [227, 143] width 26 height 7
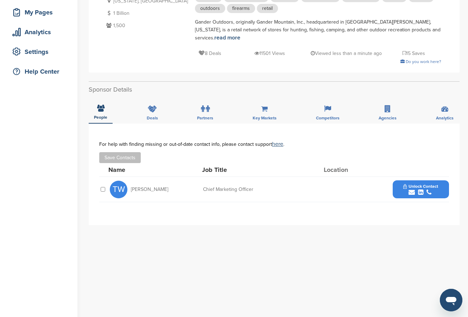
click at [410, 184] on span "Unlock Contact" at bounding box center [420, 186] width 35 height 5
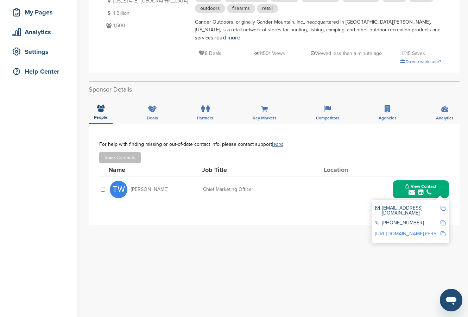
click at [444, 205] on img at bounding box center [442, 207] width 5 height 5
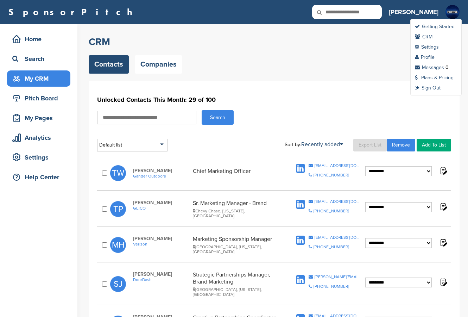
click at [450, 13] on img at bounding box center [452, 12] width 14 height 14
click at [436, 76] on link "Plans & Pricing" at bounding box center [434, 78] width 39 height 6
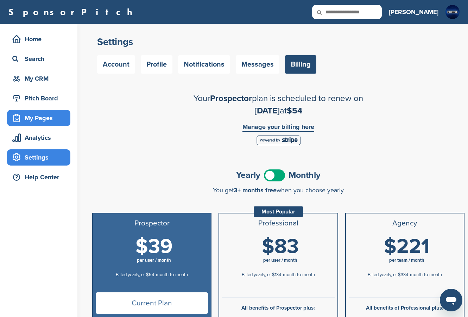
click at [40, 123] on div "My Pages" at bounding box center [41, 118] width 60 height 13
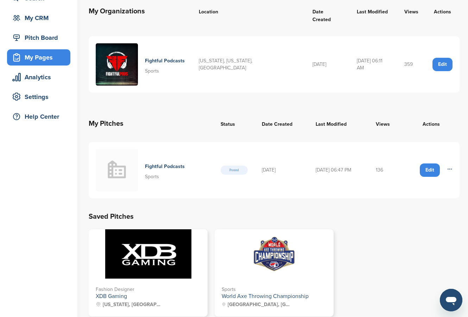
scroll to position [70, 0]
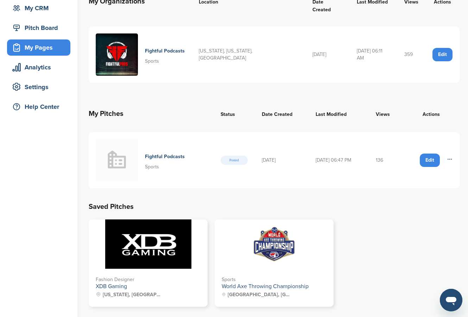
click at [446, 153] on div "Edit Delete" at bounding box center [431, 159] width 43 height 13
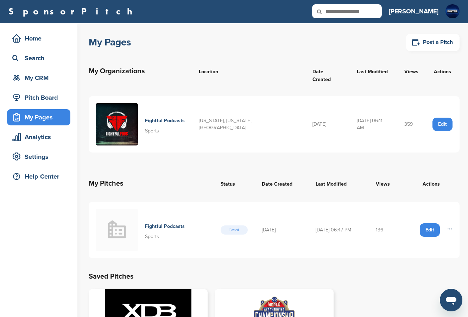
scroll to position [0, 0]
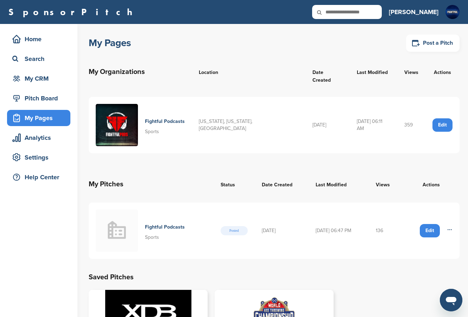
click at [444, 119] on div "Edit" at bounding box center [442, 124] width 20 height 13
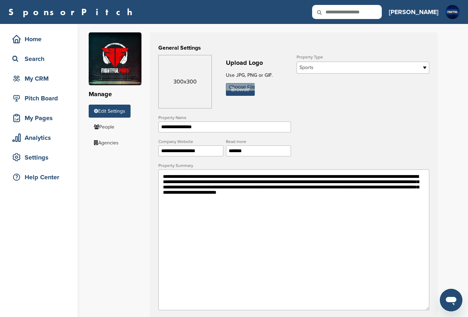
drag, startPoint x: 173, startPoint y: 179, endPoint x: 379, endPoint y: 215, distance: 208.6
click at [379, 215] on textarea "**********" at bounding box center [293, 239] width 271 height 141
drag, startPoint x: 160, startPoint y: 177, endPoint x: 228, endPoint y: 191, distance: 69.5
click at [228, 191] on textarea "**********" at bounding box center [293, 239] width 271 height 141
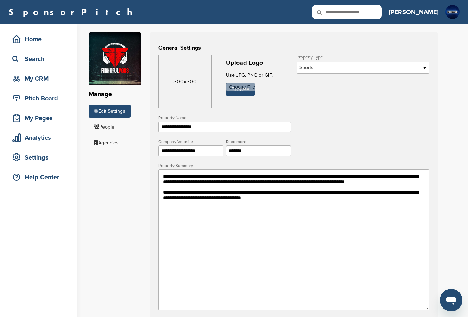
click at [373, 202] on textarea "**********" at bounding box center [293, 239] width 271 height 141
drag, startPoint x: 311, startPoint y: 210, endPoint x: 251, endPoint y: 209, distance: 59.5
click at [251, 209] on textarea "**********" at bounding box center [293, 239] width 271 height 141
click at [186, 221] on textarea "**********" at bounding box center [293, 239] width 271 height 141
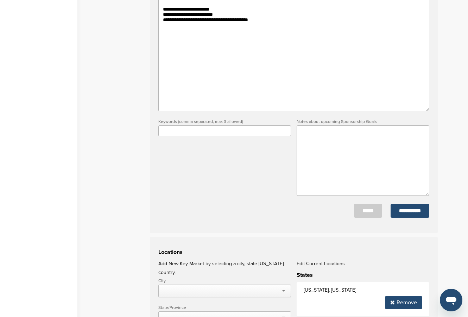
scroll to position [211, 0]
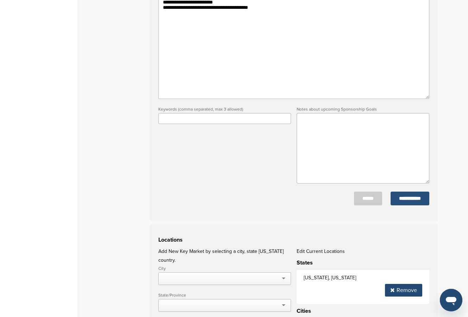
click at [394, 201] on input "**********" at bounding box center [409, 198] width 39 height 14
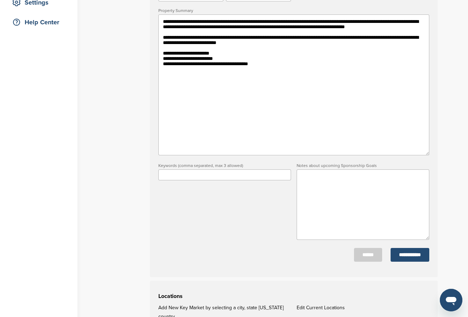
scroll to position [141, 0]
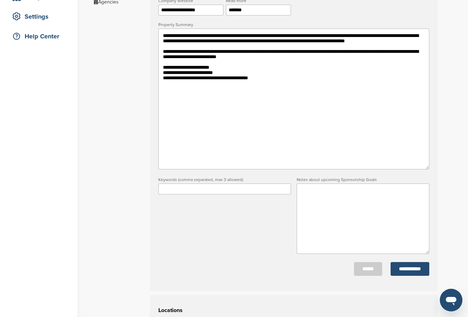
click at [275, 102] on textarea "**********" at bounding box center [293, 98] width 271 height 141
type textarea "**********"
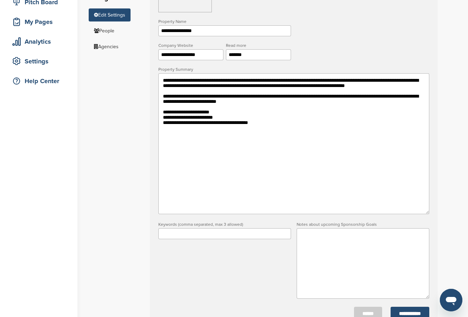
scroll to position [106, 0]
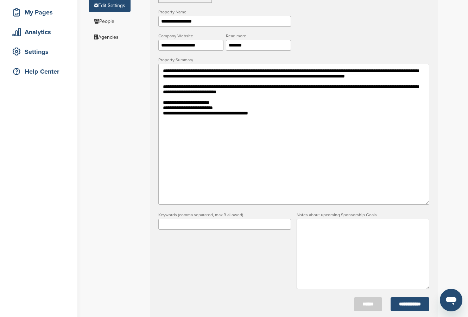
click at [262, 155] on textarea "**********" at bounding box center [293, 134] width 271 height 141
drag, startPoint x: 227, startPoint y: 144, endPoint x: 154, endPoint y: 138, distance: 73.0
click at [154, 138] on div "**********" at bounding box center [294, 126] width 288 height 399
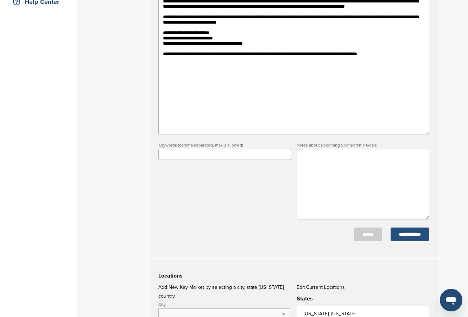
scroll to position [176, 0]
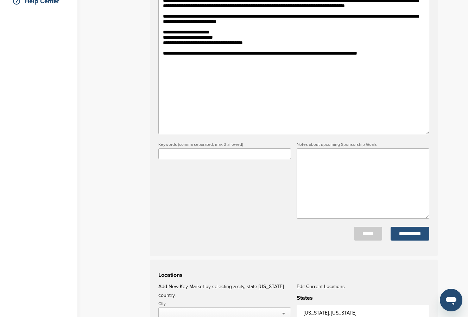
type textarea "**********"
click at [415, 236] on input "**********" at bounding box center [409, 234] width 39 height 14
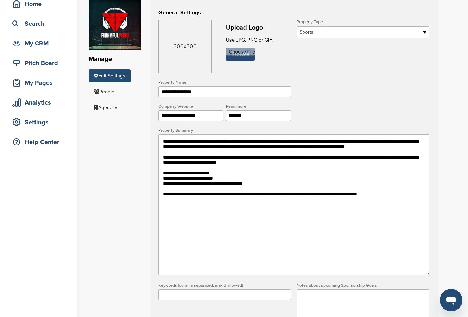
scroll to position [0, 0]
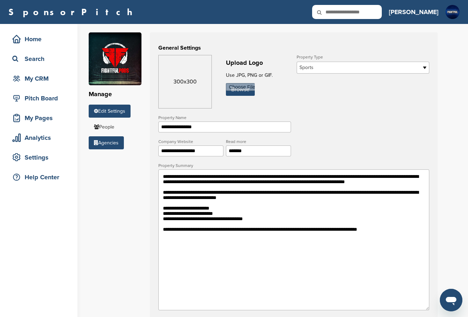
click at [115, 145] on link "Agencies" at bounding box center [106, 142] width 35 height 13
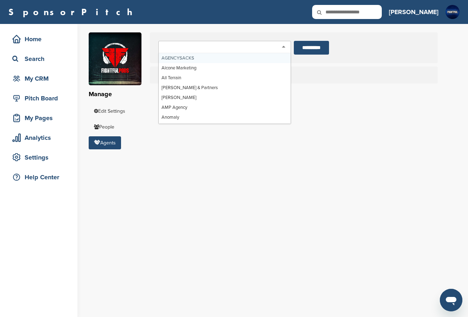
click at [256, 45] on div at bounding box center [224, 47] width 133 height 13
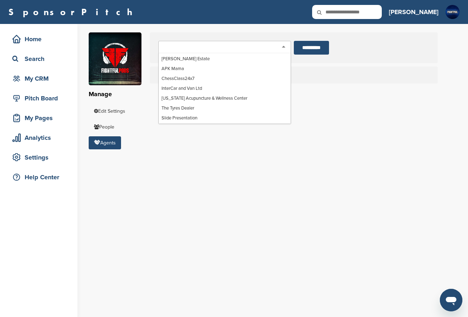
scroll to position [9785, 0]
click at [352, 158] on div "Manage Edit Settings People Agents AGENCYSACKS Alcone Marketing All Terrain All…" at bounding box center [278, 170] width 379 height 293
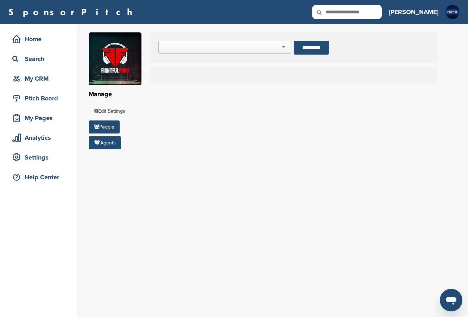
click at [94, 128] on icon at bounding box center [96, 126] width 5 height 5
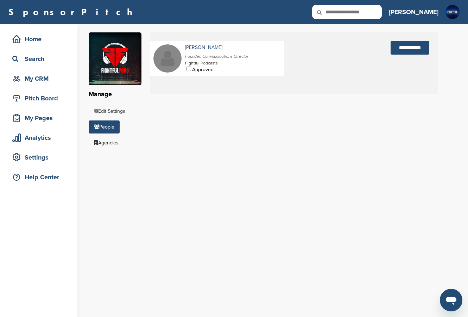
click at [166, 56] on img at bounding box center [167, 58] width 28 height 28
click at [117, 144] on link "Agencies" at bounding box center [106, 142] width 35 height 13
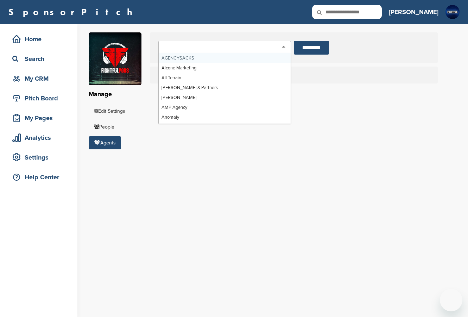
click at [255, 45] on div at bounding box center [224, 47] width 133 height 13
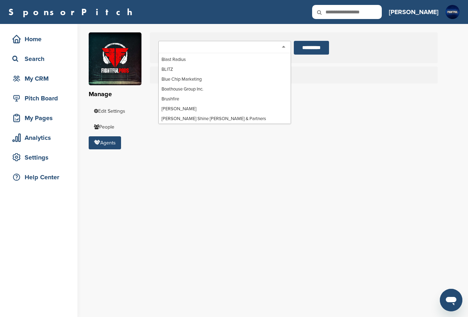
scroll to position [281, 0]
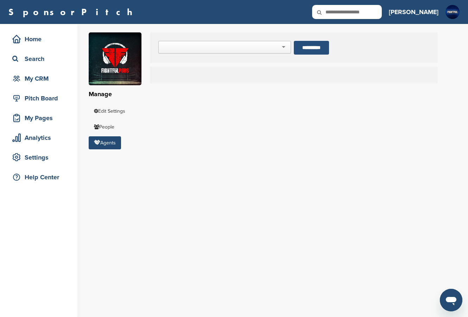
click at [324, 45] on input "**********" at bounding box center [311, 48] width 35 height 14
click at [321, 48] on input "**********" at bounding box center [311, 48] width 35 height 14
click at [51, 79] on div "My CRM" at bounding box center [41, 78] width 60 height 13
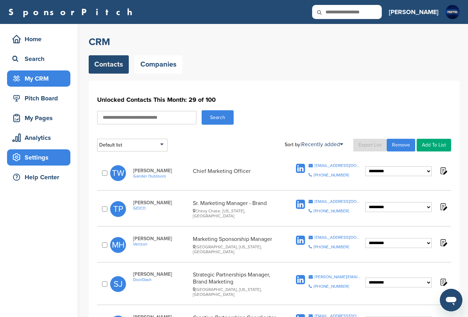
click at [49, 154] on div "Settings" at bounding box center [41, 157] width 60 height 13
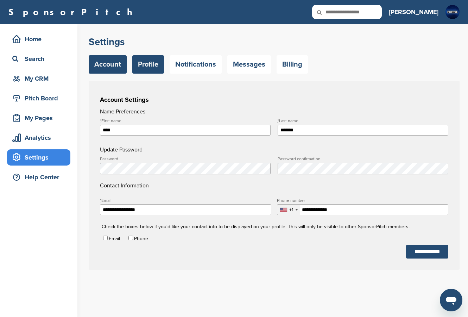
click at [141, 57] on link "Profile" at bounding box center [148, 64] width 32 height 18
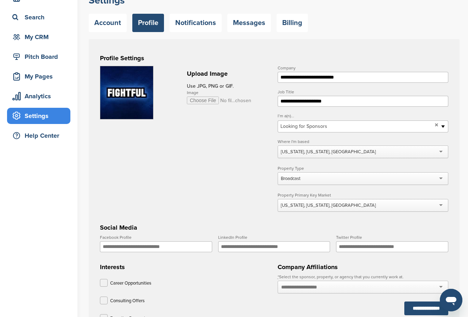
scroll to position [35, 0]
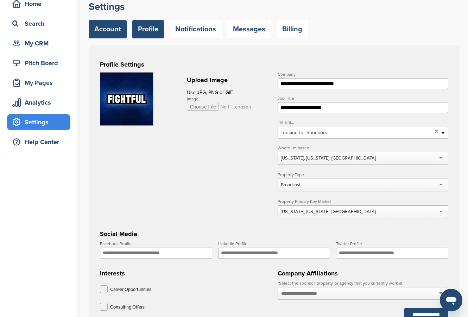
click at [116, 25] on link "Account" at bounding box center [108, 29] width 38 height 18
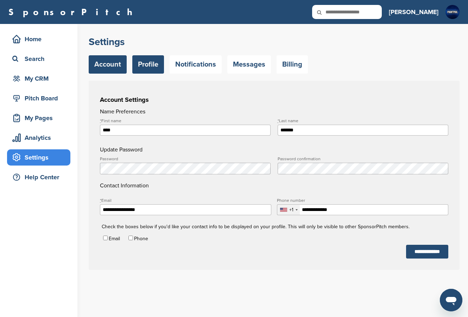
click at [151, 59] on link "Profile" at bounding box center [148, 64] width 32 height 18
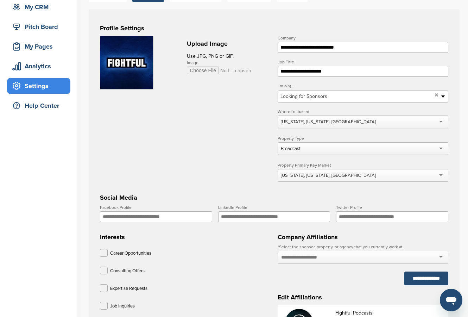
scroll to position [141, 0]
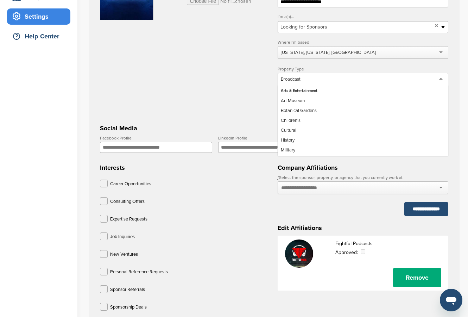
click at [334, 81] on div "Broadcast" at bounding box center [363, 79] width 171 height 13
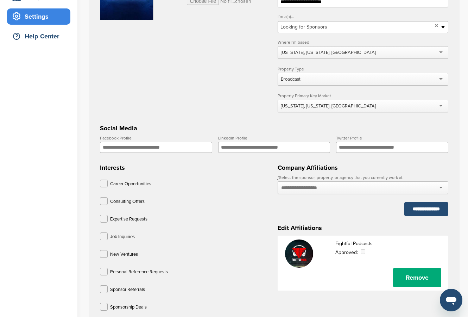
drag, startPoint x: 321, startPoint y: 84, endPoint x: 249, endPoint y: 66, distance: 74.3
click at [249, 66] on form "**********" at bounding box center [274, 143] width 348 height 353
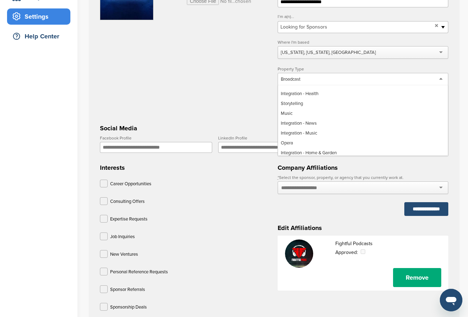
click at [339, 77] on div "Broadcast" at bounding box center [363, 79] width 171 height 13
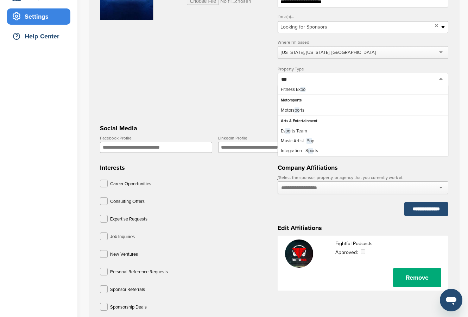
scroll to position [11, 0]
type input "***"
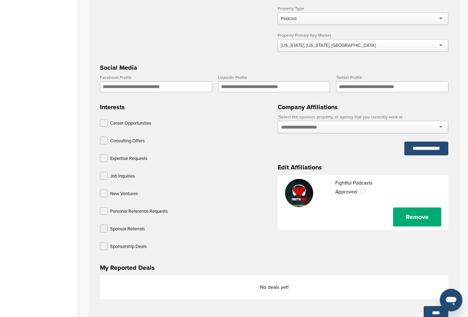
scroll to position [211, 0]
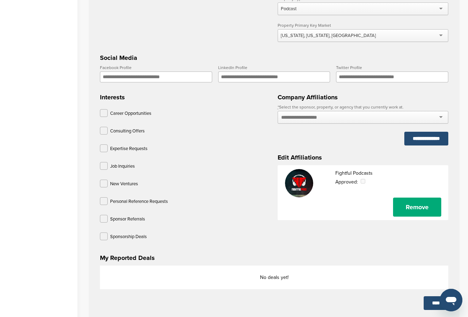
click at [368, 79] on input "Twitter Profile" at bounding box center [392, 76] width 112 height 11
drag, startPoint x: 371, startPoint y: 78, endPoint x: 322, endPoint y: 74, distance: 49.5
click at [322, 65] on div "**********" at bounding box center [274, 65] width 354 height 0
paste input "**********"
type input "**********"
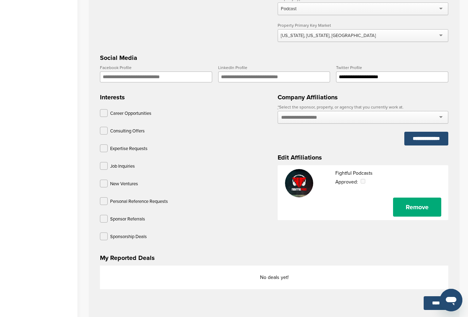
click at [427, 122] on div at bounding box center [363, 117] width 171 height 13
click at [442, 119] on div at bounding box center [363, 117] width 171 height 13
drag, startPoint x: 441, startPoint y: 140, endPoint x: 347, endPoint y: 98, distance: 102.8
click at [347, 98] on div "**********" at bounding box center [363, 158] width 171 height 138
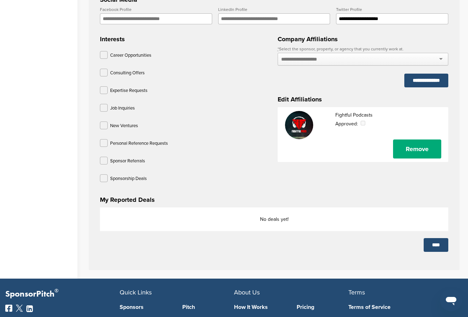
scroll to position [281, 0]
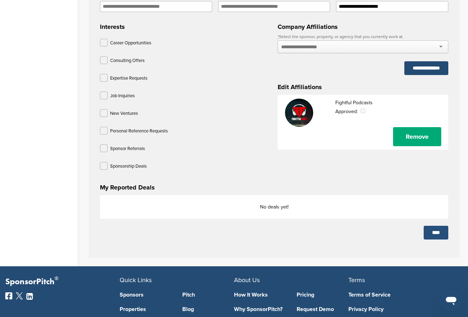
click at [433, 239] on input "****" at bounding box center [435, 232] width 25 height 14
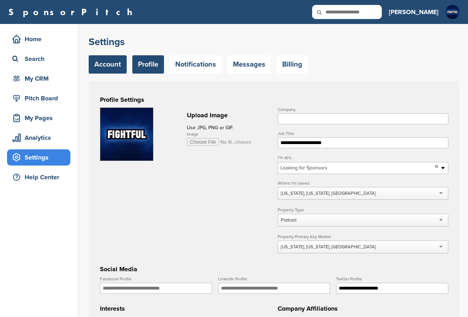
click at [113, 59] on link "Account" at bounding box center [108, 64] width 38 height 18
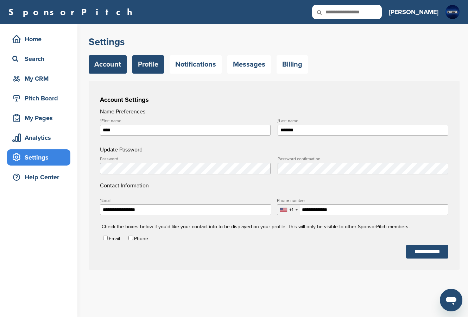
click at [146, 61] on link "Profile" at bounding box center [148, 64] width 32 height 18
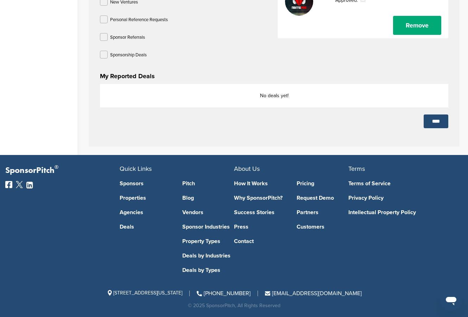
scroll to position [395, 0]
click at [327, 92] on p "No deals yet!" at bounding box center [273, 95] width 333 height 9
click at [114, 74] on h3 "My Reported Deals" at bounding box center [274, 76] width 348 height 10
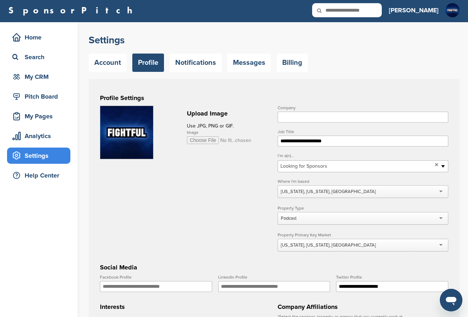
scroll to position [0, 0]
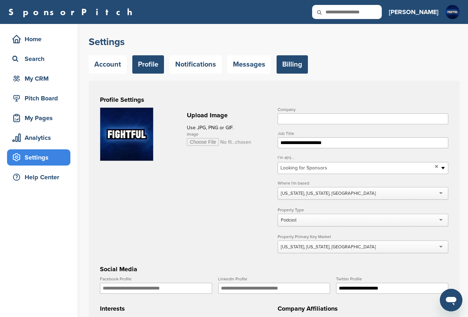
click at [282, 66] on link "Billing" at bounding box center [291, 64] width 31 height 18
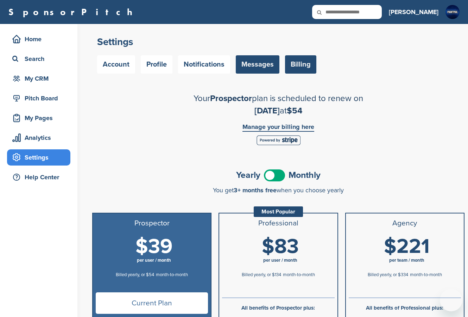
click at [246, 58] on link "Messages" at bounding box center [258, 64] width 44 height 18
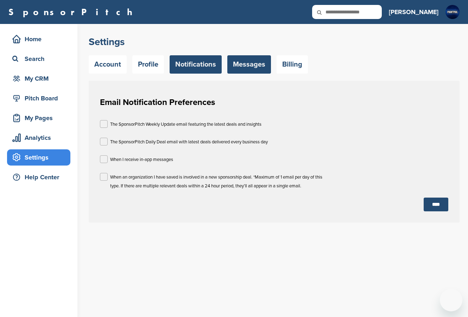
click at [245, 63] on link "Messages" at bounding box center [249, 64] width 44 height 18
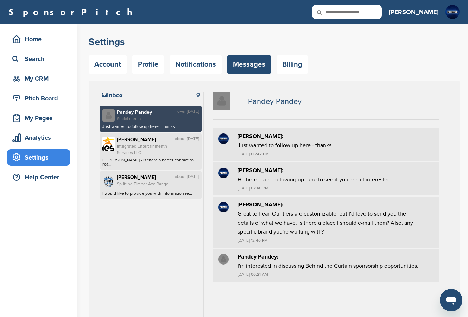
click at [112, 144] on img at bounding box center [108, 143] width 12 height 14
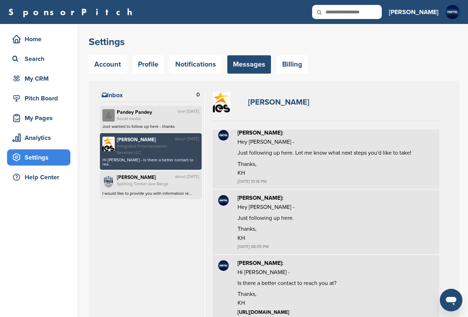
scroll to position [91, 0]
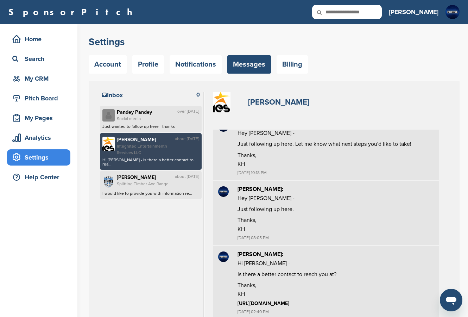
click at [119, 187] on span "Splitting Timber Axe Range" at bounding box center [146, 183] width 58 height 6
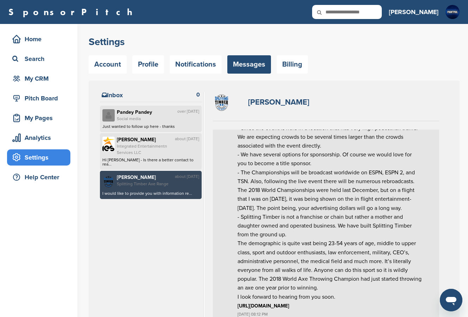
scroll to position [137, 0]
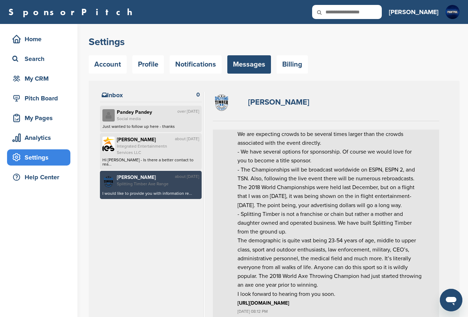
click at [219, 103] on img at bounding box center [222, 102] width 18 height 20
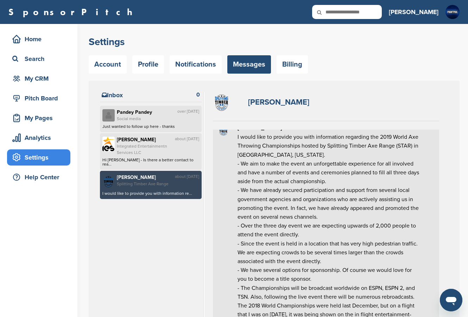
scroll to position [0, 0]
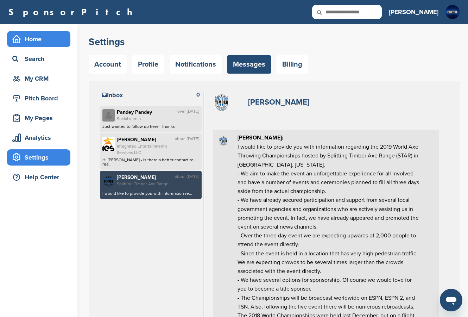
click at [33, 42] on div "Home" at bounding box center [41, 39] width 60 height 13
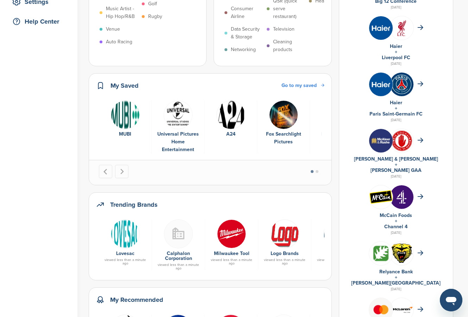
scroll to position [176, 0]
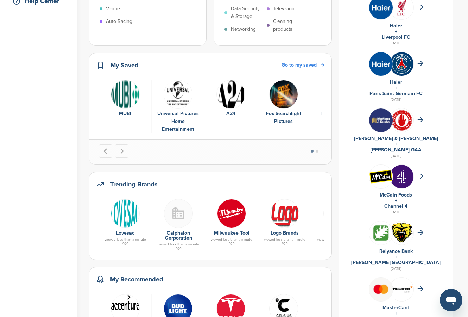
click at [319, 214] on div at bounding box center [338, 213] width 46 height 28
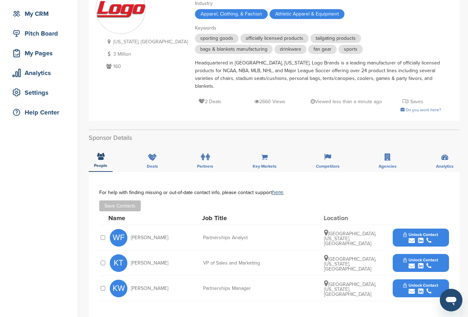
scroll to position [70, 0]
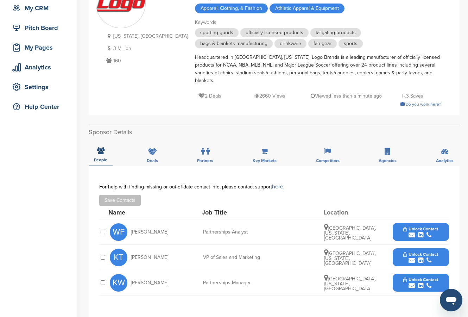
click at [421, 277] on span "Unlock Contact" at bounding box center [420, 279] width 35 height 5
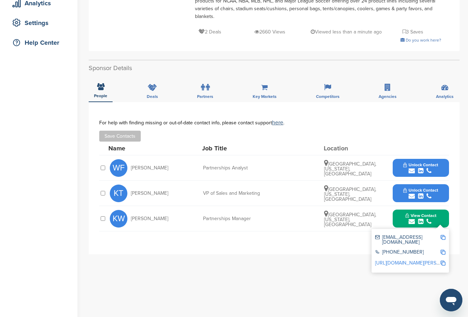
scroll to position [141, 0]
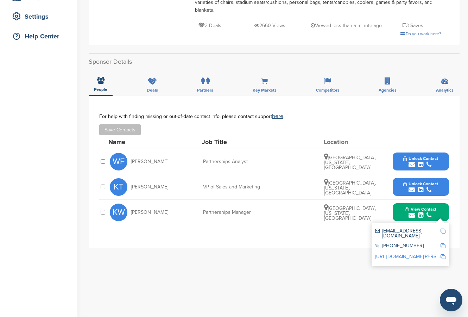
click at [444, 228] on img at bounding box center [442, 230] width 5 height 5
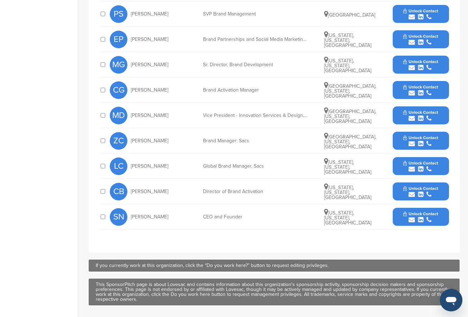
scroll to position [317, 0]
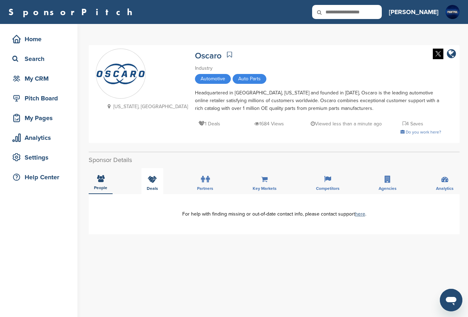
click at [151, 178] on icon at bounding box center [152, 179] width 9 height 7
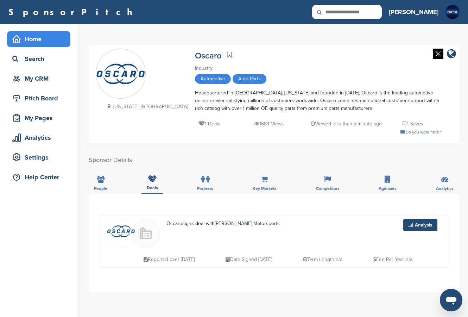
click at [25, 35] on div "Home" at bounding box center [41, 39] width 60 height 13
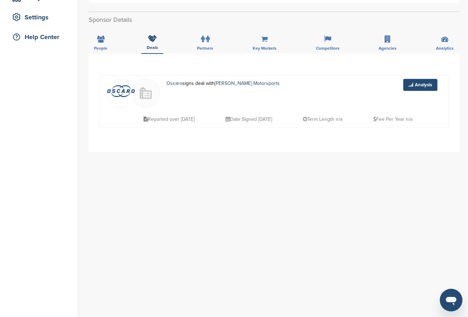
scroll to position [141, 0]
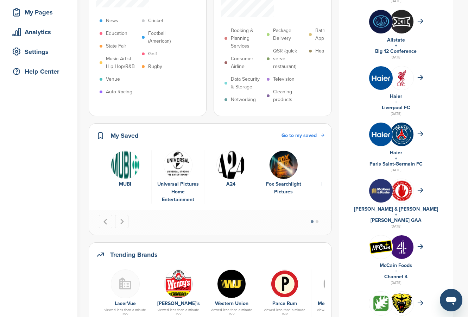
scroll to position [246, 0]
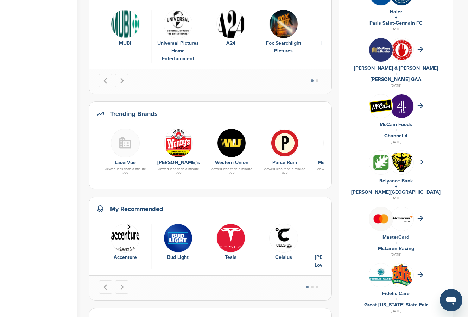
click at [329, 145] on div "Trending Brands LaserVue viewed less than a minute ago Wendy's viewed less than…" at bounding box center [210, 145] width 243 height 88
click at [298, 148] on div at bounding box center [285, 142] width 46 height 28
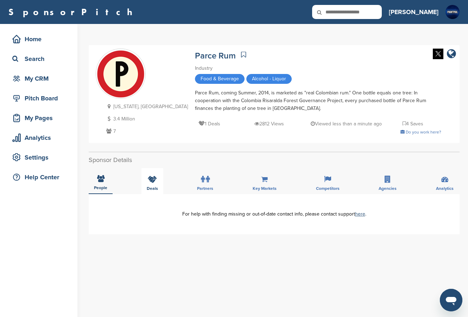
click at [152, 182] on icon at bounding box center [152, 179] width 9 height 7
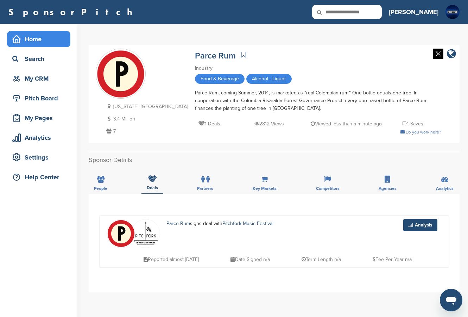
click at [36, 40] on div "Home" at bounding box center [41, 39] width 60 height 13
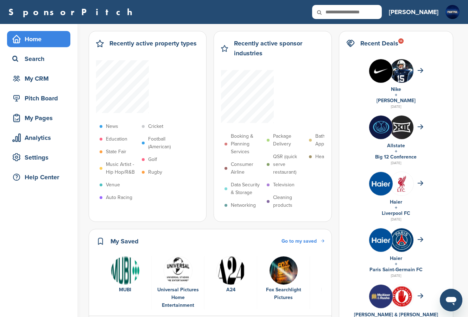
click at [387, 41] on h2 "Recent Deals 14" at bounding box center [379, 43] width 38 height 10
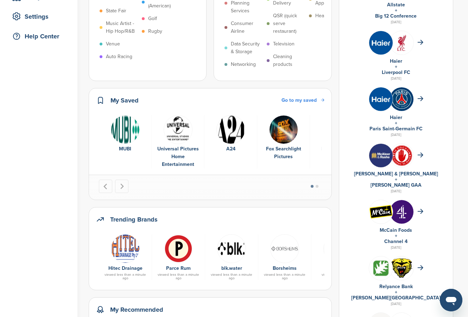
scroll to position [281, 0]
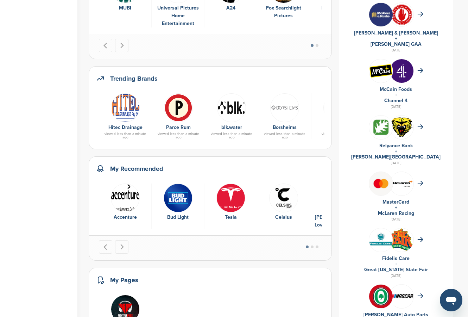
click at [314, 200] on div "5 of 9" at bounding box center [335, 197] width 45 height 28
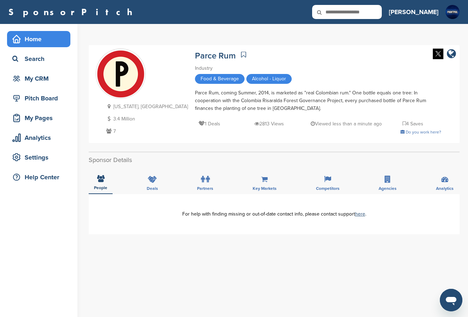
click at [16, 39] on icon at bounding box center [16, 39] width 8 height 8
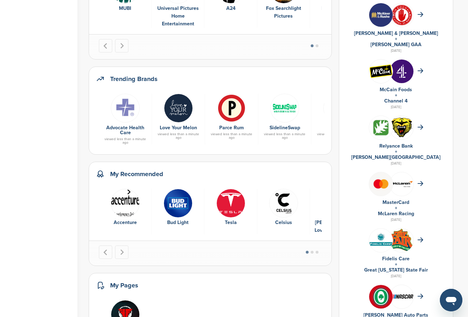
scroll to position [281, 0]
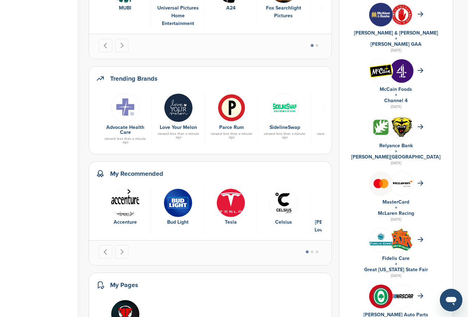
drag, startPoint x: 275, startPoint y: 106, endPoint x: 298, endPoint y: 110, distance: 23.5
click at [298, 110] on img at bounding box center [284, 107] width 29 height 29
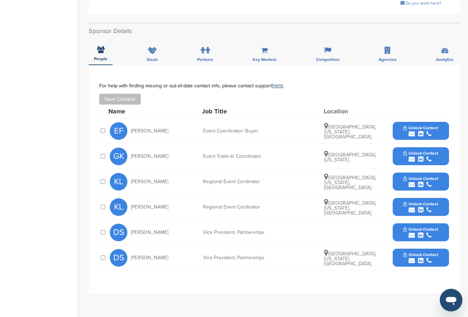
scroll to position [211, 0]
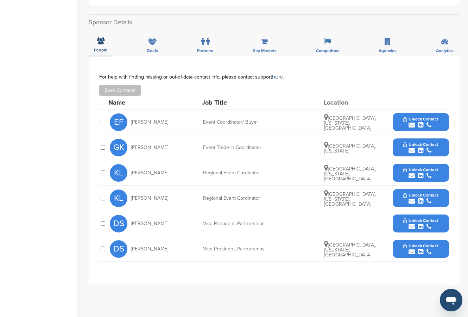
click at [429, 250] on icon "submit" at bounding box center [428, 251] width 5 height 6
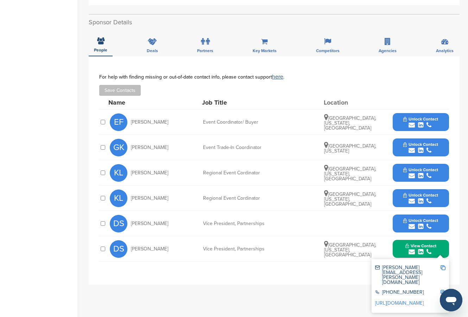
click at [442, 266] on img at bounding box center [442, 267] width 5 height 5
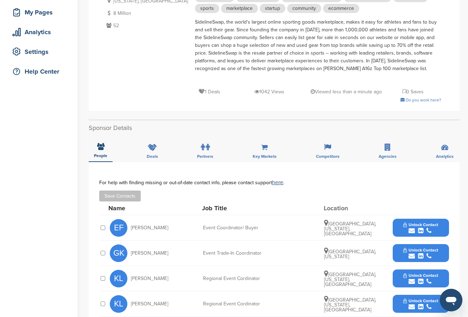
scroll to position [0, 0]
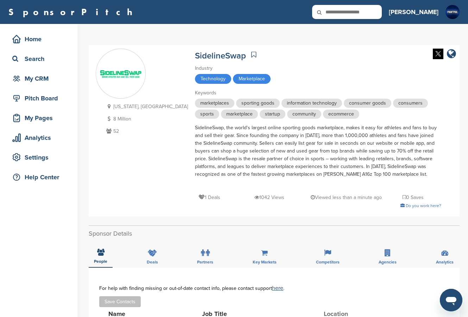
click at [375, 20] on div "SponsorPitch Home Search My CRM Pitch Board My Pages Analytics Settings Help Ce…" at bounding box center [234, 12] width 468 height 24
click at [46, 40] on div "Home" at bounding box center [41, 39] width 60 height 13
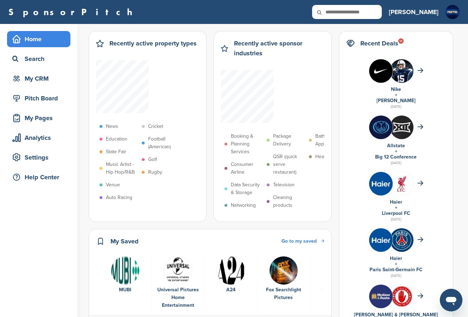
click at [373, 17] on input "text" at bounding box center [347, 12] width 70 height 14
type input "*"
type input "****"
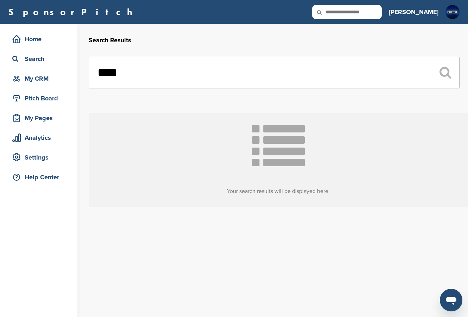
click at [382, 12] on input "text" at bounding box center [347, 12] width 70 height 14
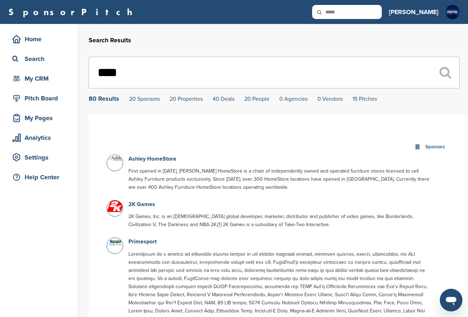
type input "*****"
